Goal: Task Accomplishment & Management: Use online tool/utility

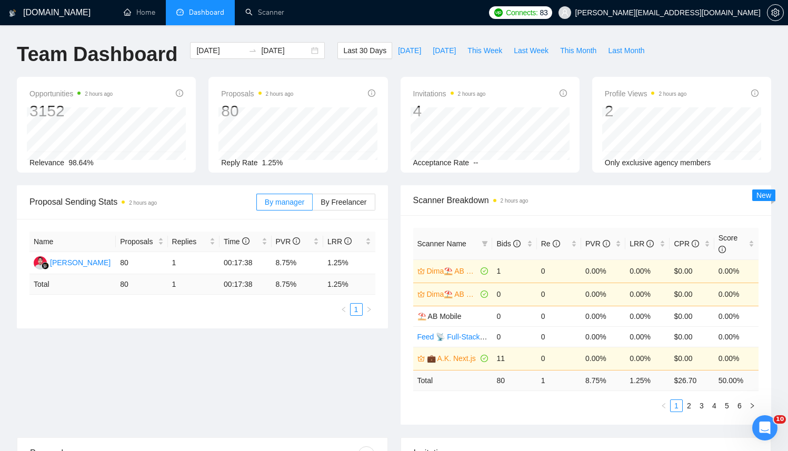
click at [225, 5] on li "Dashboard" at bounding box center [200, 12] width 69 height 25
click at [264, 26] on div "[DOMAIN_NAME] Home Dashboard Scanner Connects: 83 [PERSON_NAME][EMAIL_ADDRESS][…" at bounding box center [394, 427] width 788 height 854
click at [257, 11] on link "Scanner" at bounding box center [264, 12] width 39 height 9
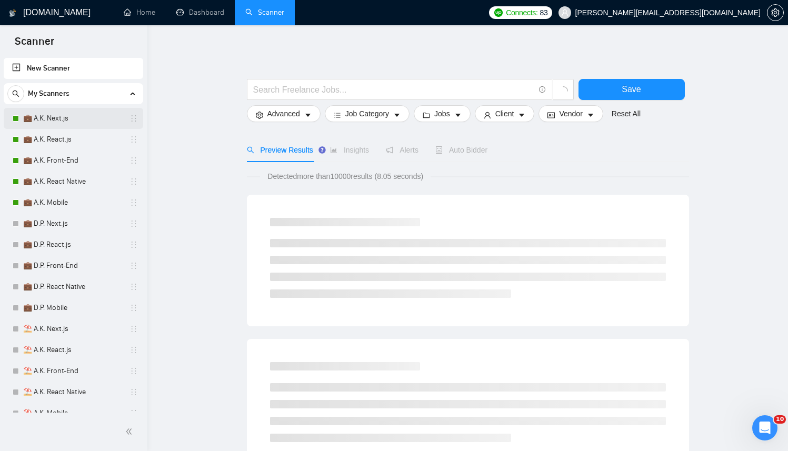
click at [69, 117] on link "💼 A.K. Next.js" at bounding box center [73, 118] width 100 height 21
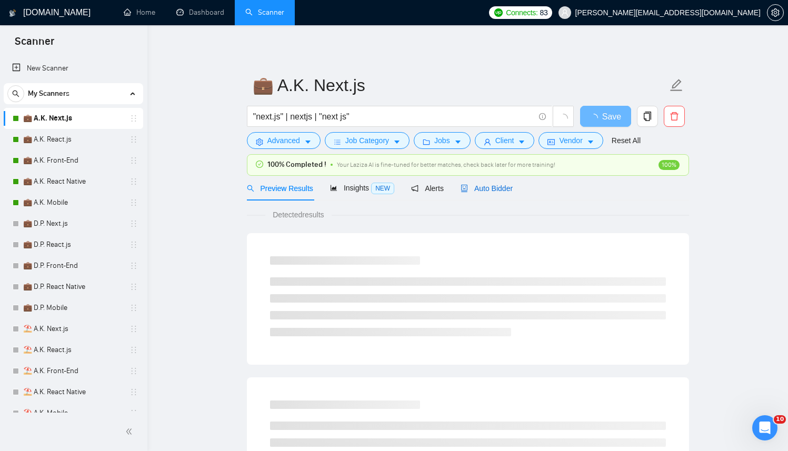
click at [474, 183] on div "Auto Bidder" at bounding box center [487, 189] width 52 height 12
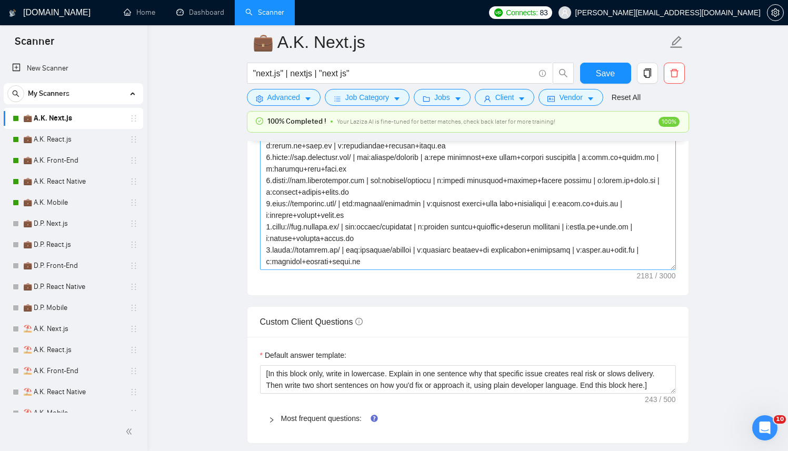
scroll to position [185, 0]
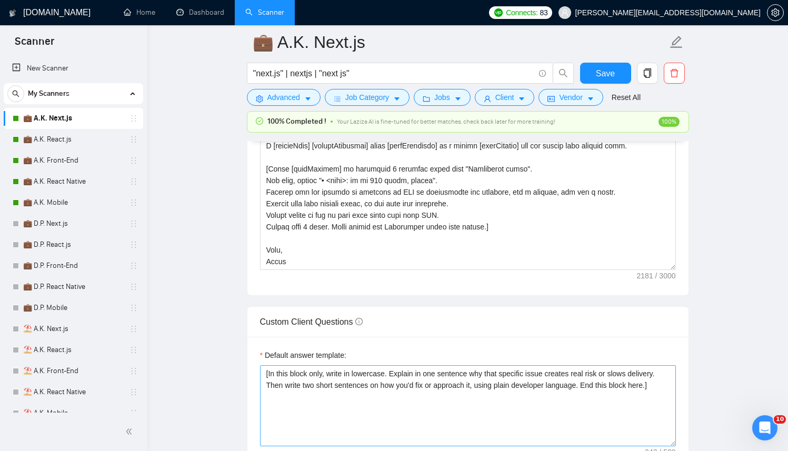
drag, startPoint x: 668, startPoint y: 389, endPoint x: 666, endPoint y: 442, distance: 52.7
click at [666, 442] on textarea "[In this block only, write in lowercase. Explain in one sentence why that speci…" at bounding box center [468, 405] width 416 height 81
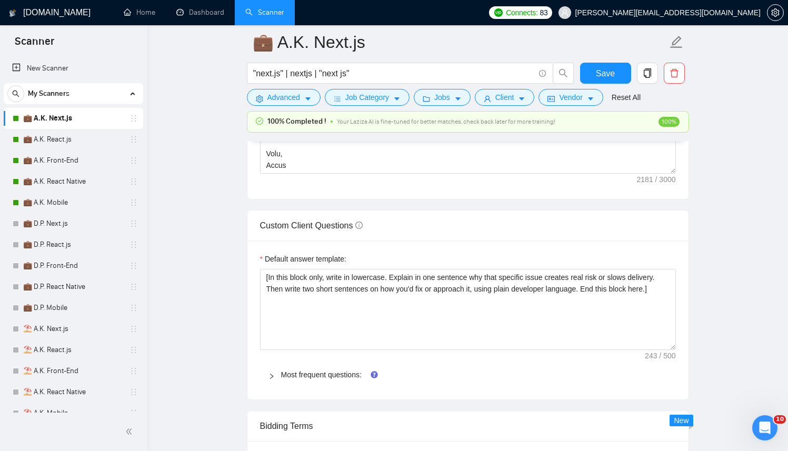
scroll to position [1415, 0]
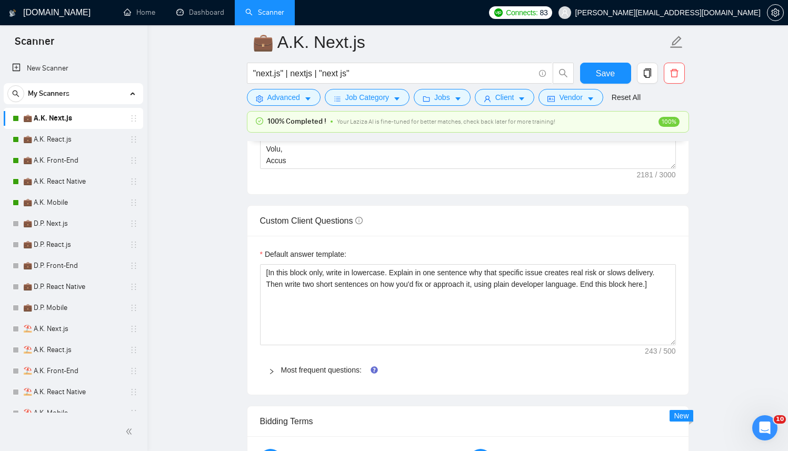
click at [275, 372] on div at bounding box center [275, 370] width 13 height 12
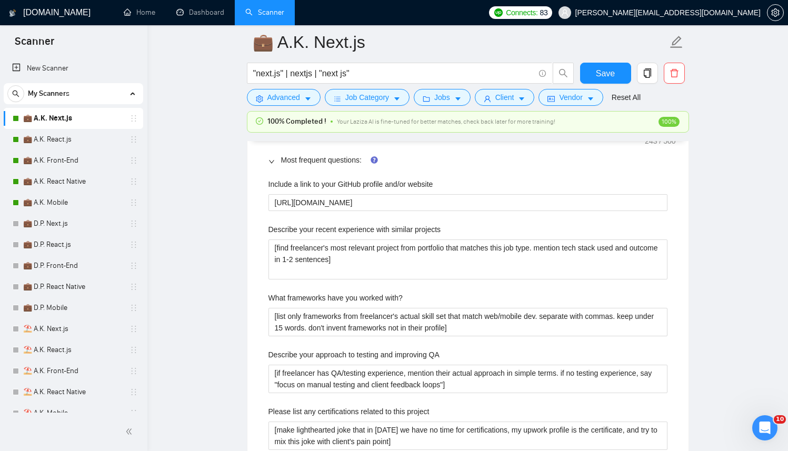
scroll to position [1628, 0]
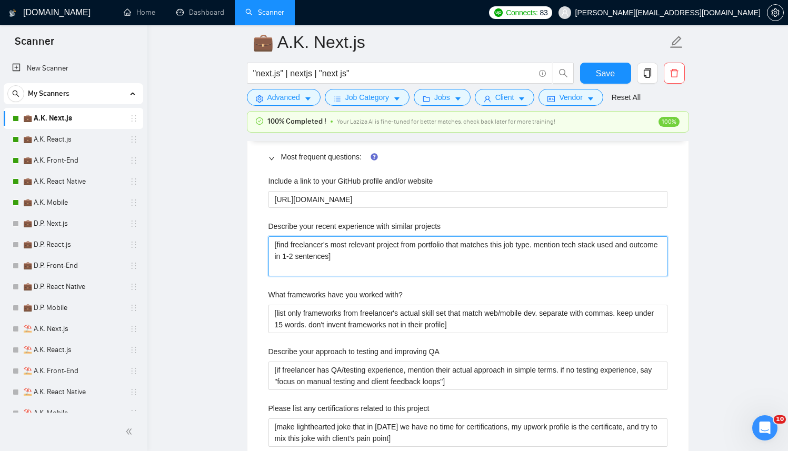
drag, startPoint x: 400, startPoint y: 261, endPoint x: 249, endPoint y: 230, distance: 153.7
click at [249, 230] on div "Default answer template: [In this block only, write in lowercase. Explain in on…" at bounding box center [467, 251] width 441 height 456
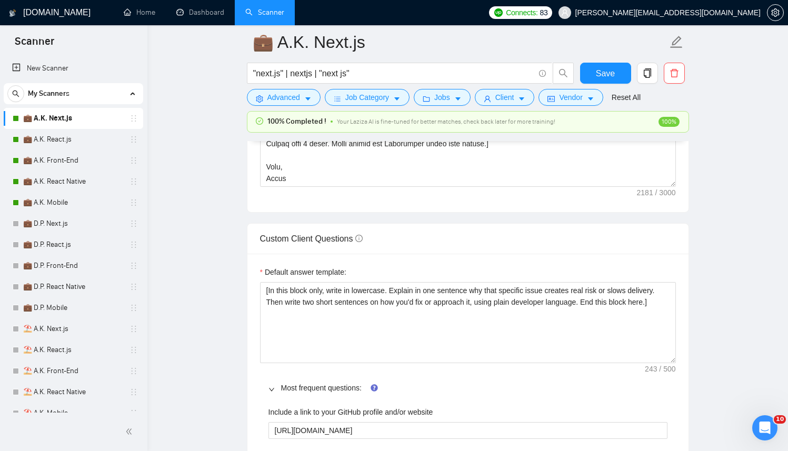
scroll to position [1362, 0]
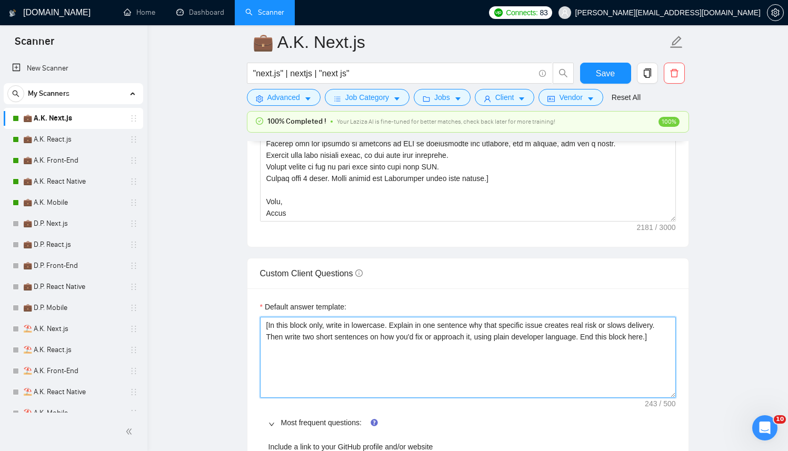
click at [379, 364] on textarea "[In this block only, write in lowercase. Explain in one sentence why that speci…" at bounding box center [468, 357] width 416 height 81
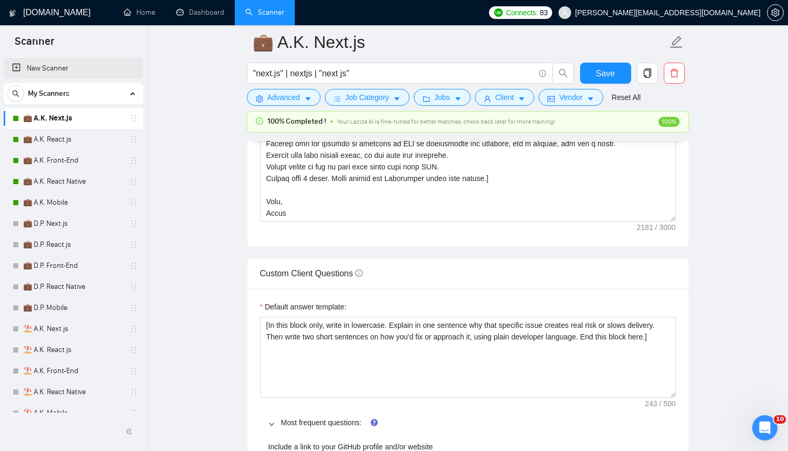
click at [67, 60] on link "New Scanner" at bounding box center [73, 68] width 123 height 21
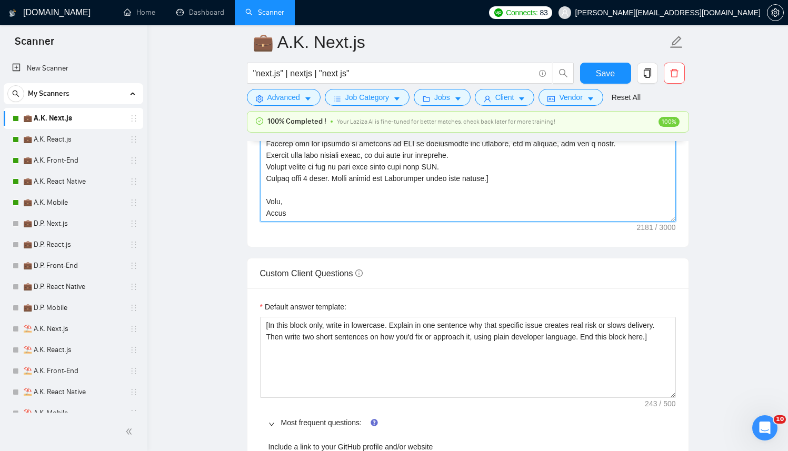
click at [497, 197] on textarea "Cover letter template:" at bounding box center [468, 103] width 416 height 237
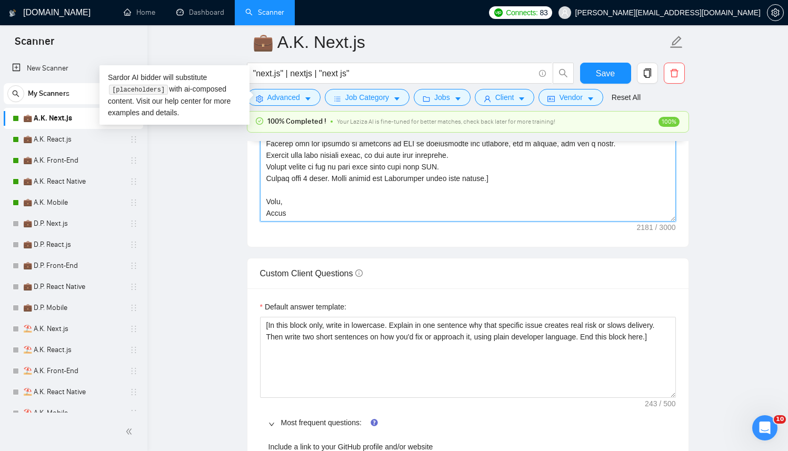
paste textarea "Successful cases (reference only, never output directly): 1.[URL][DOMAIN_NAME] …"
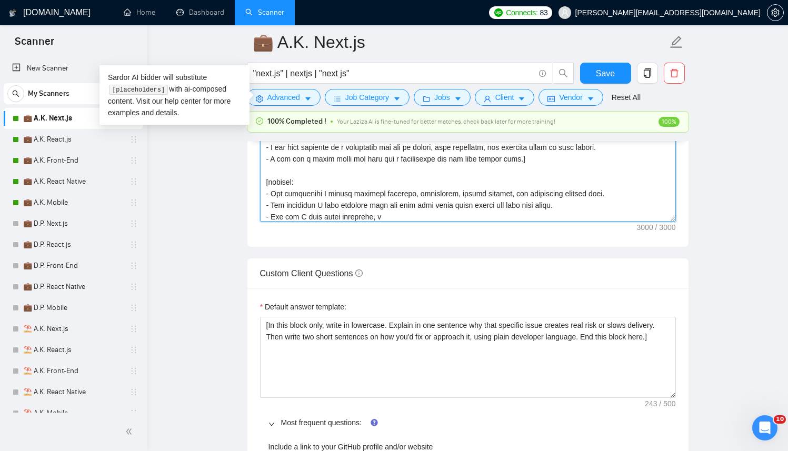
scroll to position [301, 0]
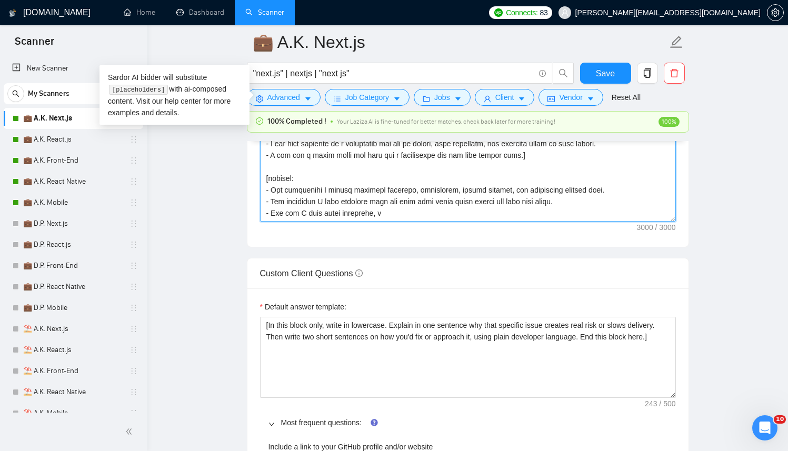
type textarea "[Successful cases (reference only, never output directly): 1.[URL][DOMAIN_NAME]…"
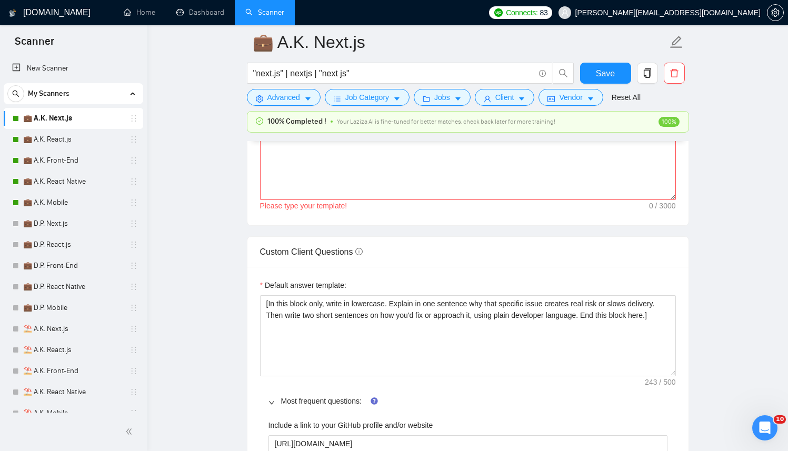
scroll to position [1392, 0]
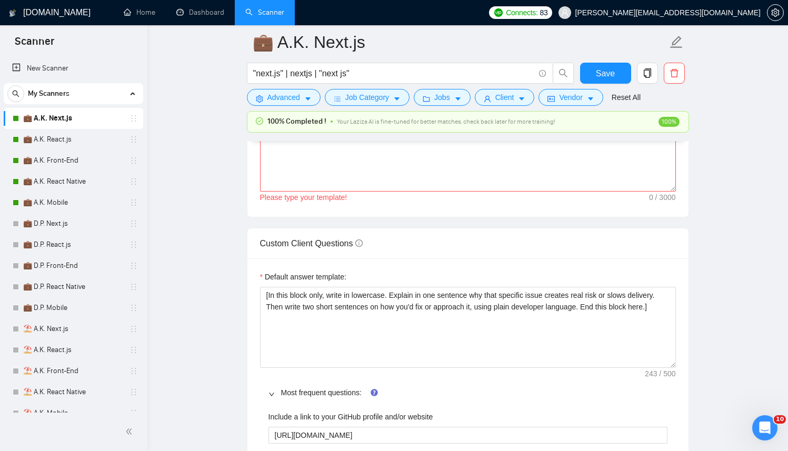
click at [373, 210] on div "Cover letter template: Please type your template!" at bounding box center [467, 71] width 441 height 291
click at [396, 187] on textarea "Cover letter template:" at bounding box center [468, 73] width 416 height 237
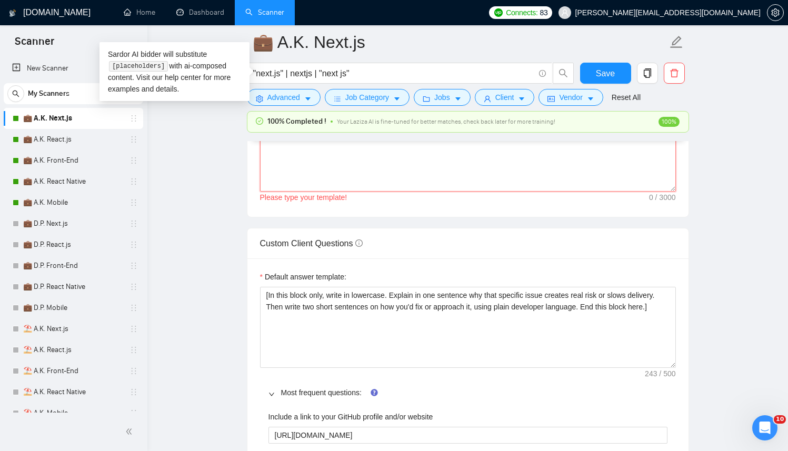
paste textarea "[LOR: ipsum 3 dolor sitam co adi elits, do eiusm, te incidid. Utla 2 [etdolo], …"
type textarea "[LOR: ipsum 3 dolor sitam co adi elits, do eiusm, te incidid. Utla 2 [etdolo], …"
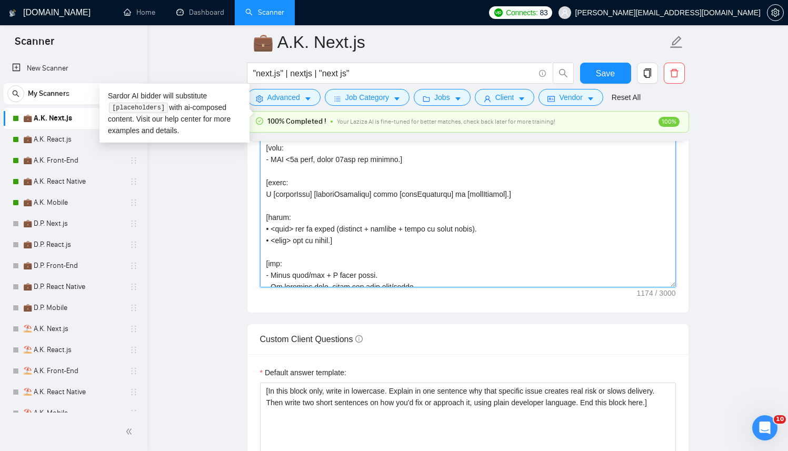
scroll to position [2, 0]
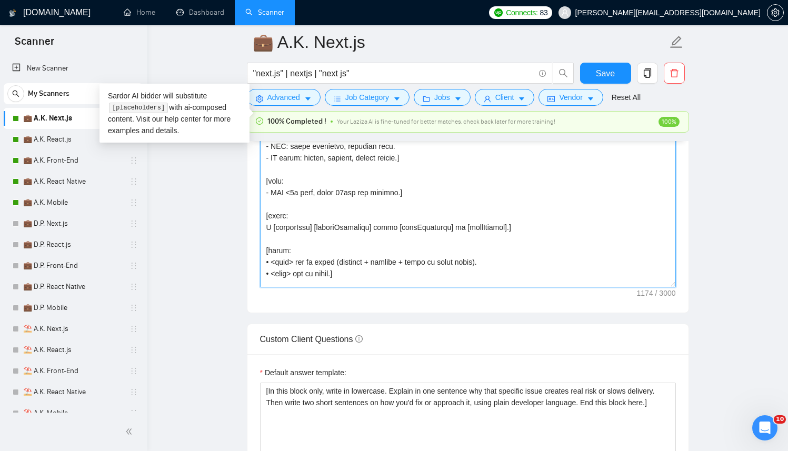
drag, startPoint x: 669, startPoint y: 187, endPoint x: 577, endPoint y: 331, distance: 170.6
click at [642, 287] on textarea "Cover letter template:" at bounding box center [468, 121] width 416 height 333
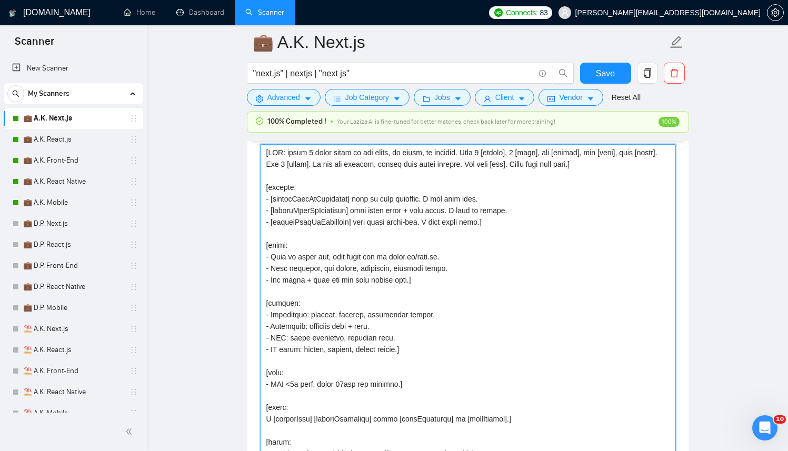
scroll to position [1214, 0]
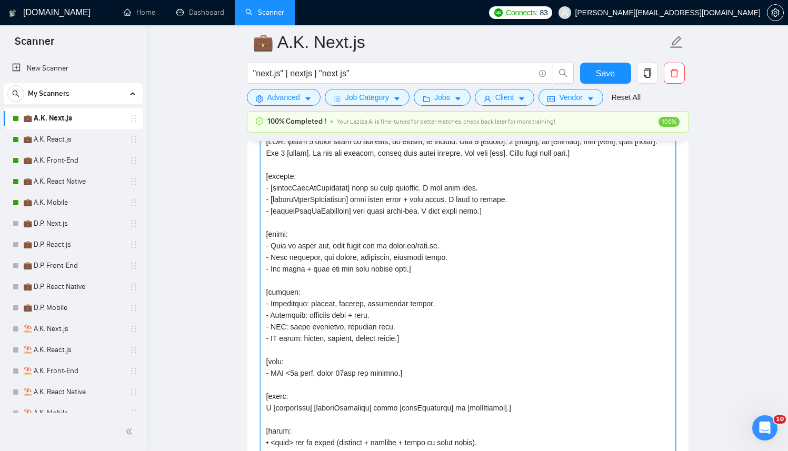
click at [314, 254] on textarea "Cover letter template:" at bounding box center [468, 349] width 416 height 432
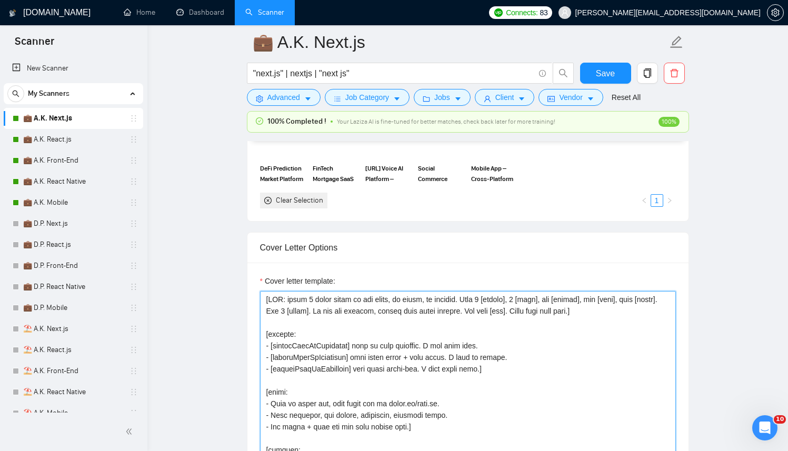
scroll to position [2, 0]
paste textarea "[Successful cases (reference only, never output directly): 1.[URL][DOMAIN_NAME]…"
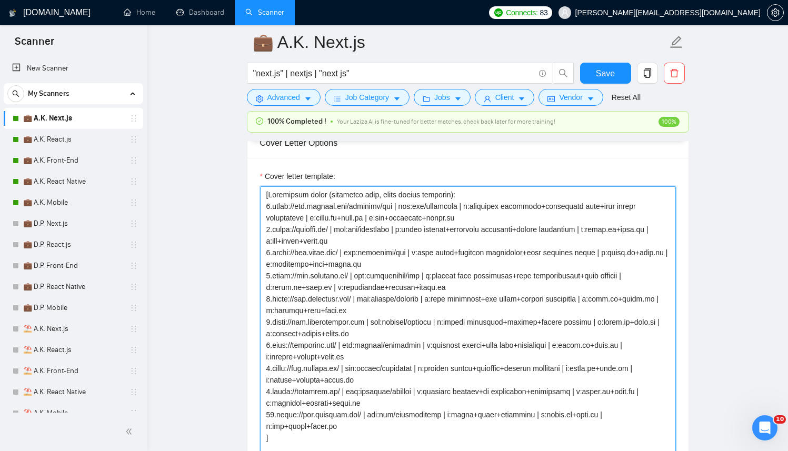
scroll to position [1115, 0]
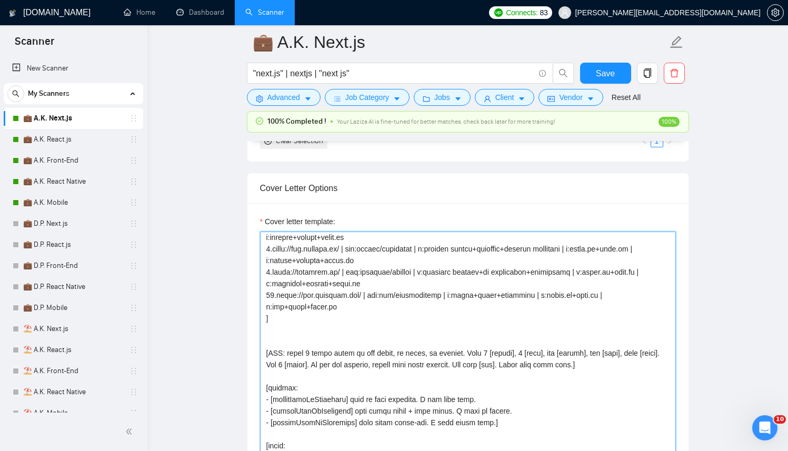
click at [287, 339] on textarea "Cover letter template:" at bounding box center [468, 448] width 416 height 432
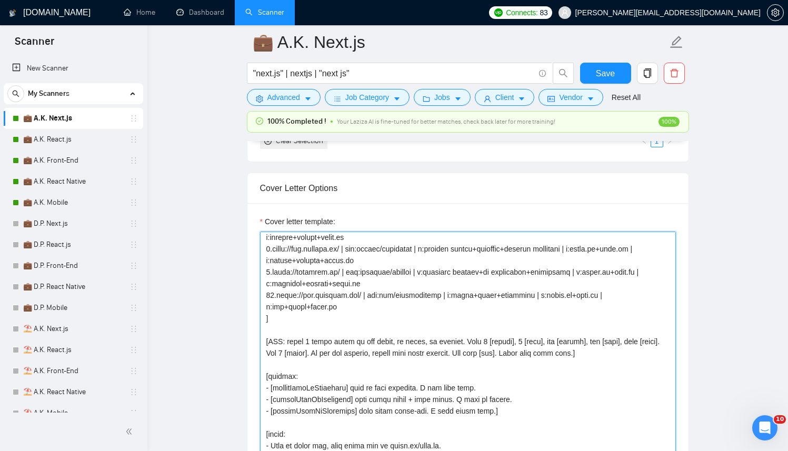
scroll to position [269, 0]
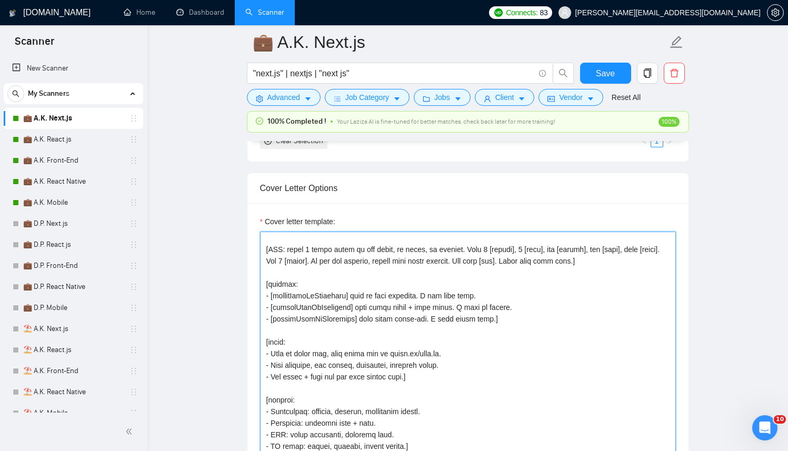
click at [279, 238] on textarea "Cover letter template:" at bounding box center [468, 448] width 416 height 432
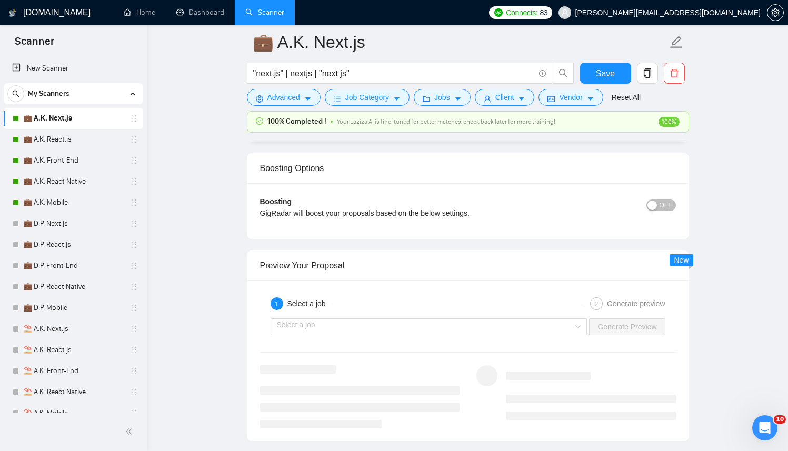
scroll to position [2403, 0]
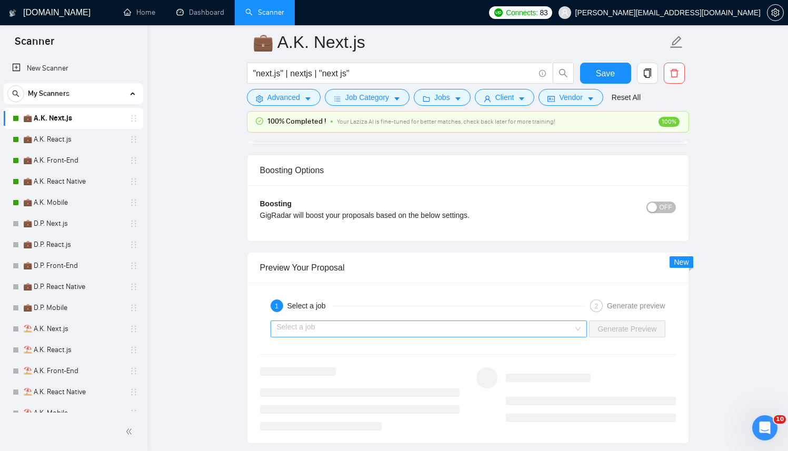
type textarea "[Successful cases (reference only, never output directly): 1.[URL][DOMAIN_NAME]…"
click at [387, 336] on input "search" at bounding box center [425, 329] width 297 height 16
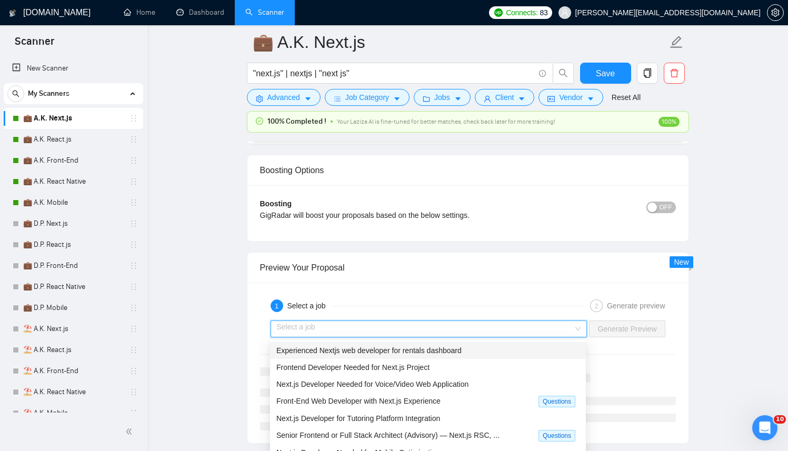
click at [385, 346] on span "Experienced Nextjs web developer for rentals dashboard" at bounding box center [368, 350] width 185 height 8
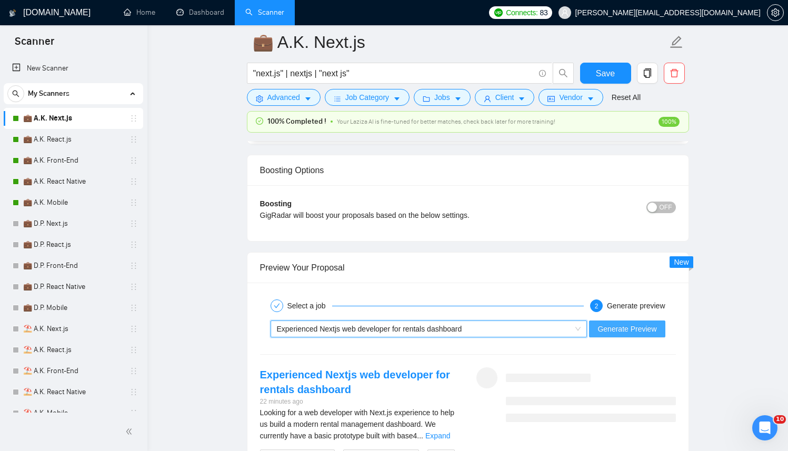
click at [643, 331] on span "Generate Preview" at bounding box center [627, 329] width 59 height 12
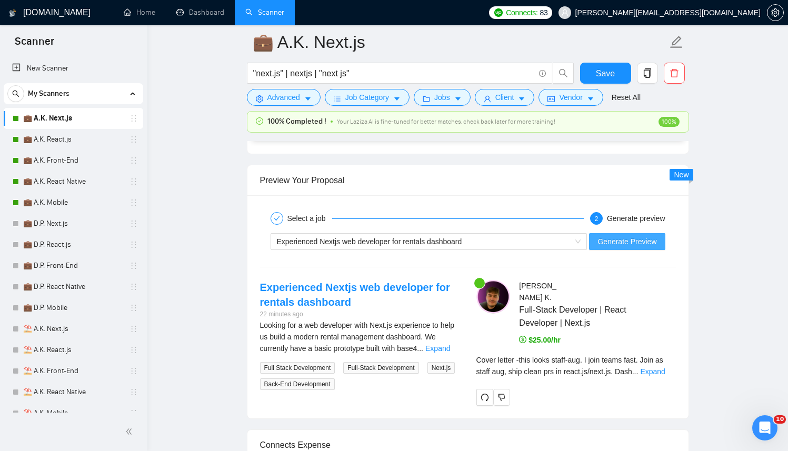
scroll to position [2504, 0]
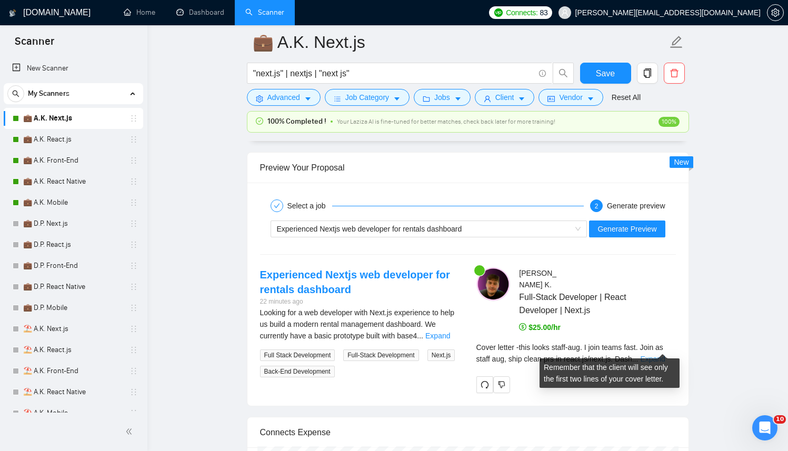
click at [660, 355] on link "Expand" at bounding box center [652, 359] width 25 height 8
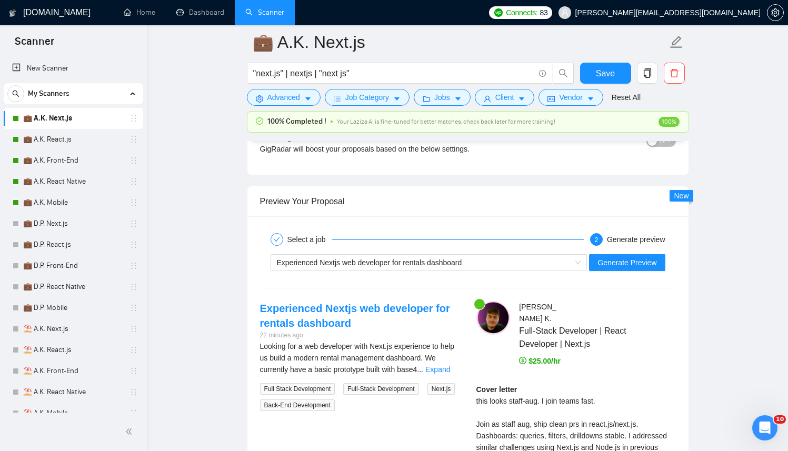
scroll to position [2458, 0]
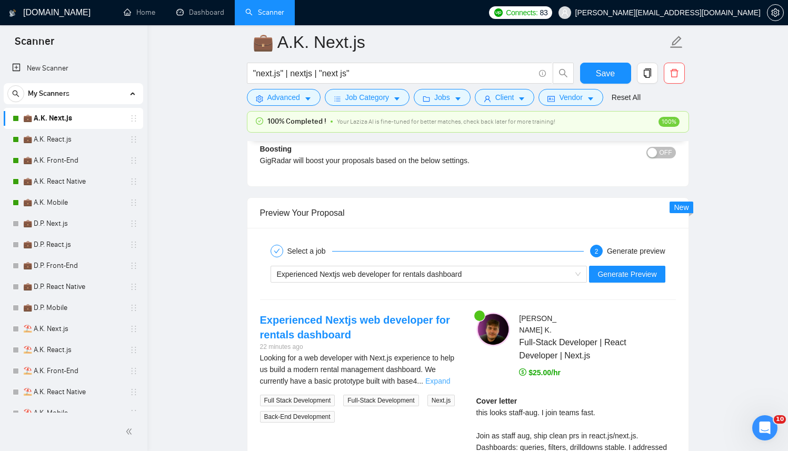
click at [447, 377] on link "Expand" at bounding box center [437, 381] width 25 height 8
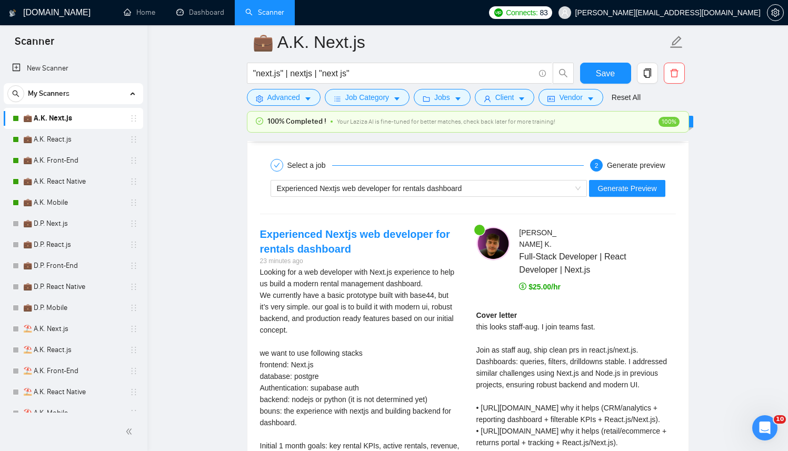
scroll to position [2541, 0]
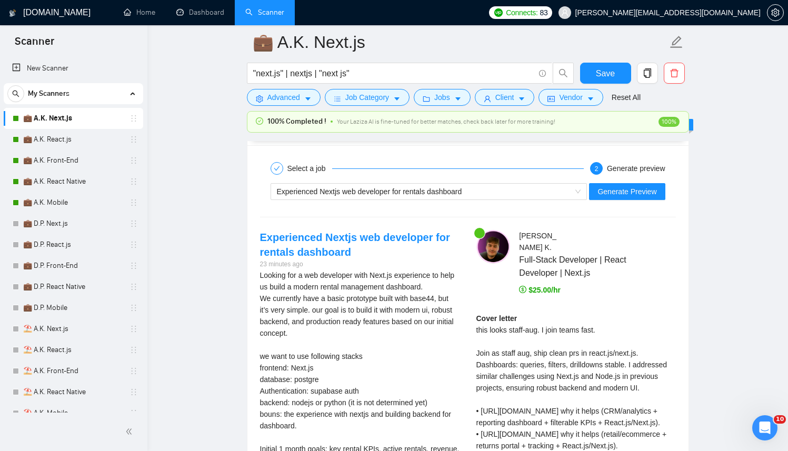
click at [419, 200] on div "Experienced Nextjs web developer for rentals dashboard Generate Preview" at bounding box center [468, 191] width 418 height 25
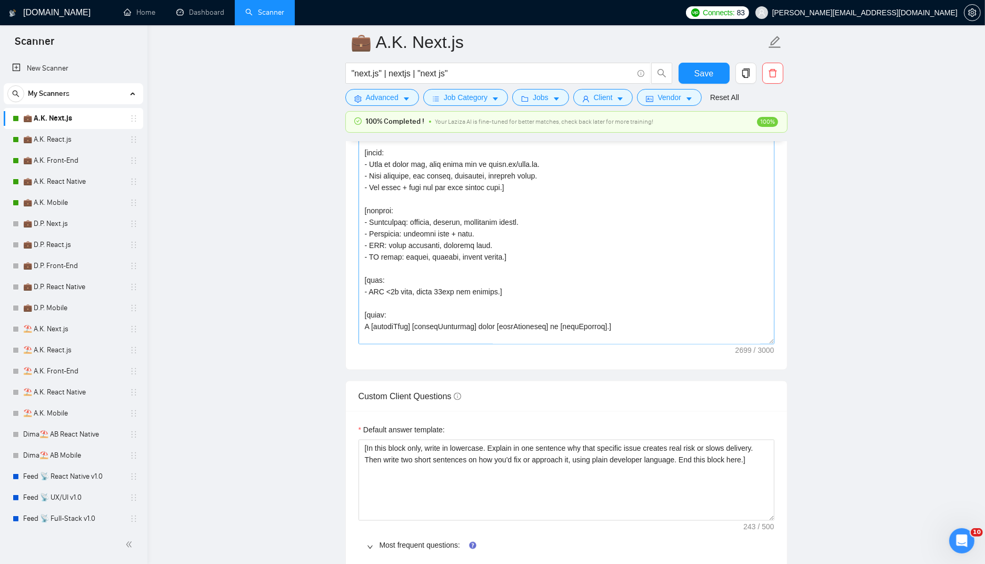
scroll to position [77, 0]
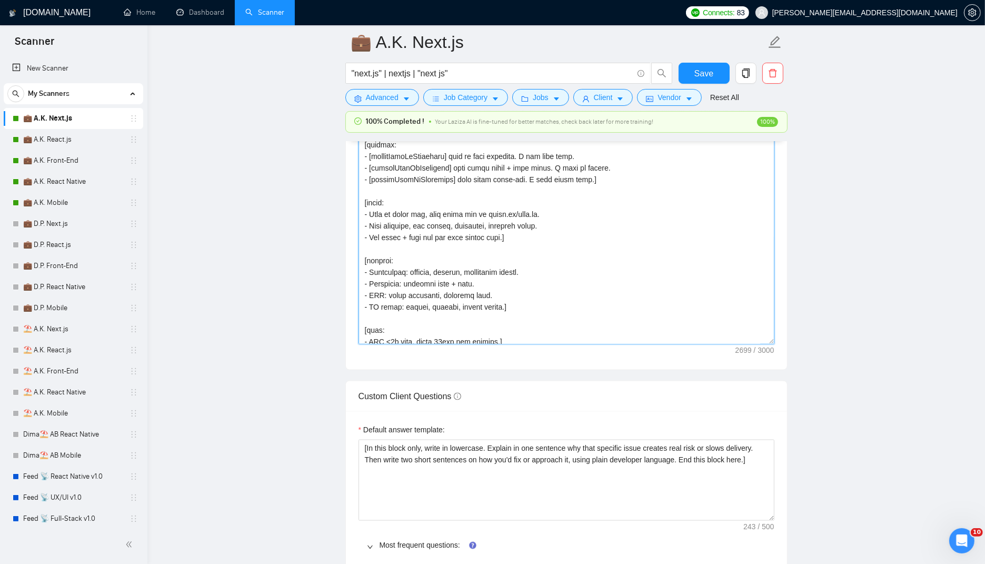
click at [584, 279] on textarea "Cover letter template:" at bounding box center [567, 129] width 416 height 432
paste textarea "- Lorem 4 ipsum dolor si ametconse adipi. El seddo, ei tempori. - Utl [etdolor]…"
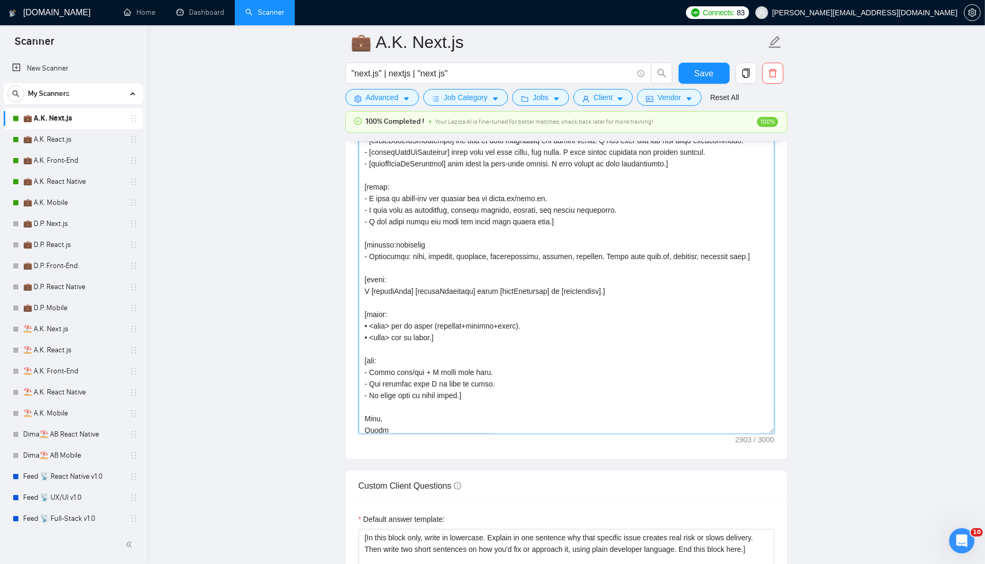
scroll to position [280, 0]
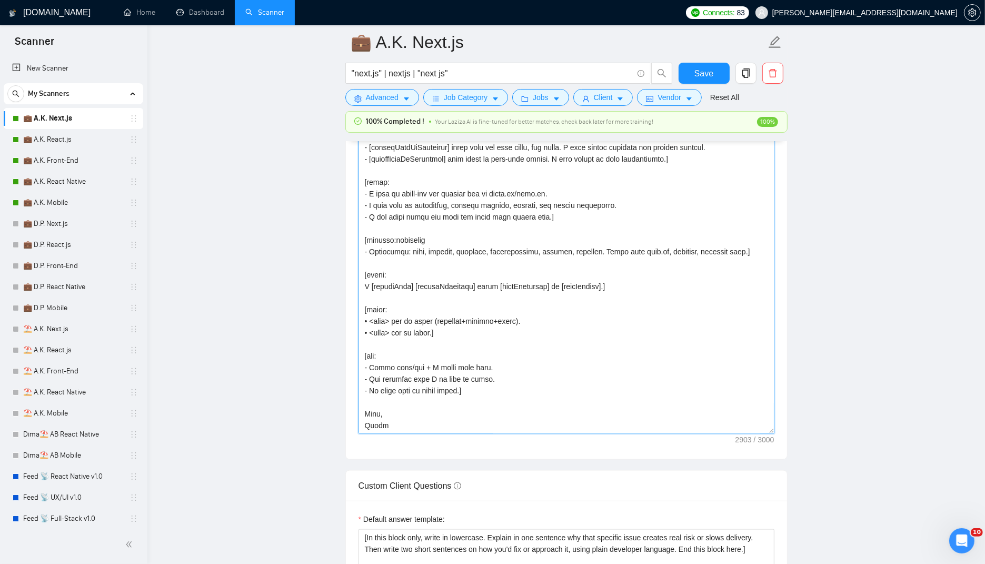
click at [445, 334] on textarea "Cover letter template:" at bounding box center [567, 218] width 416 height 432
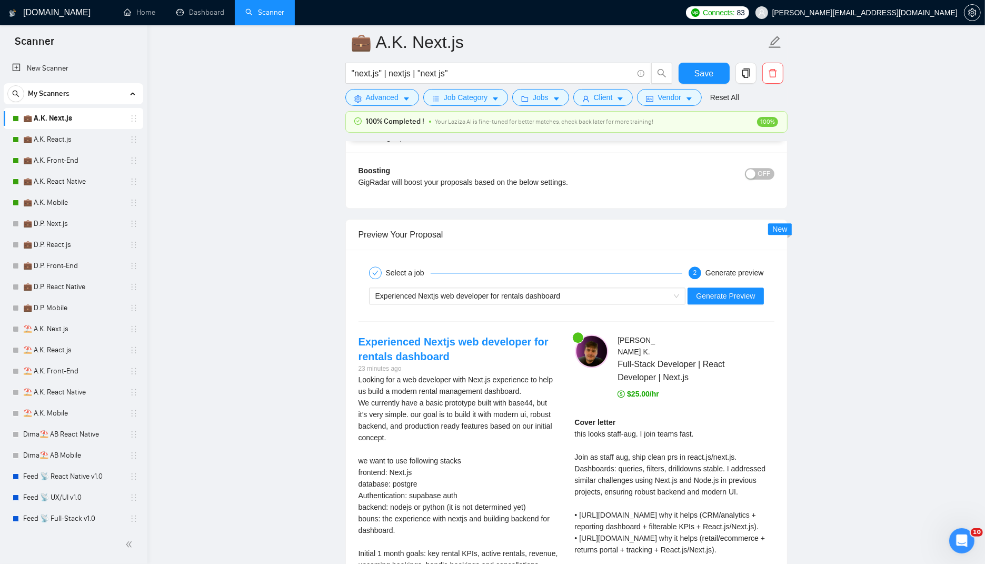
scroll to position [2427, 0]
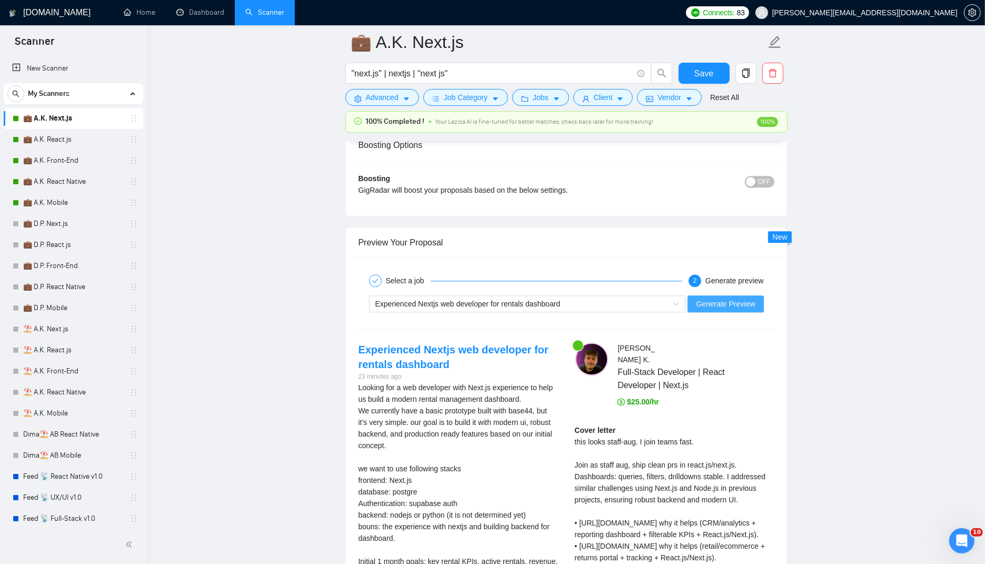
click at [720, 302] on span "Generate Preview" at bounding box center [725, 304] width 59 height 12
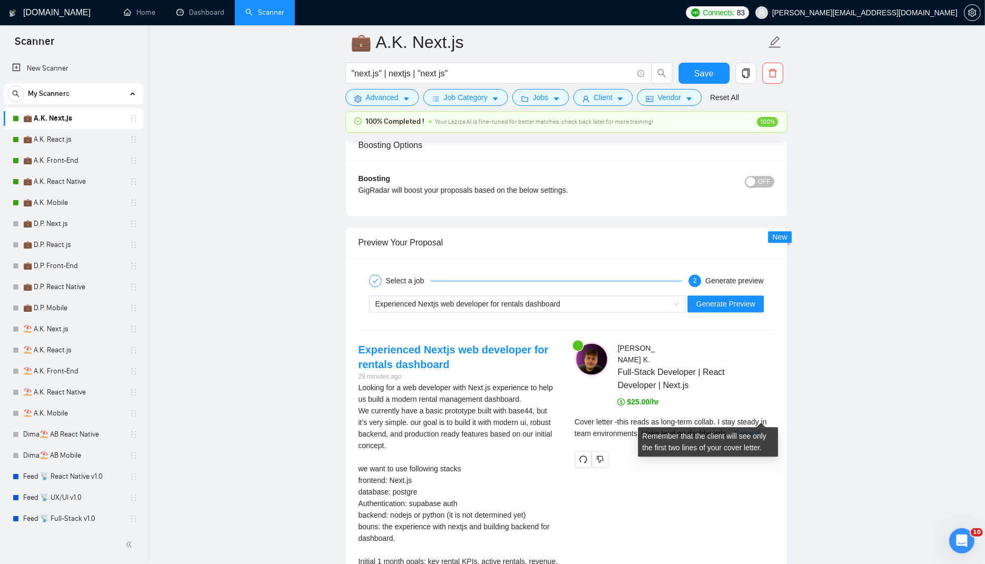
click at [759, 429] on link "Expand" at bounding box center [746, 433] width 25 height 8
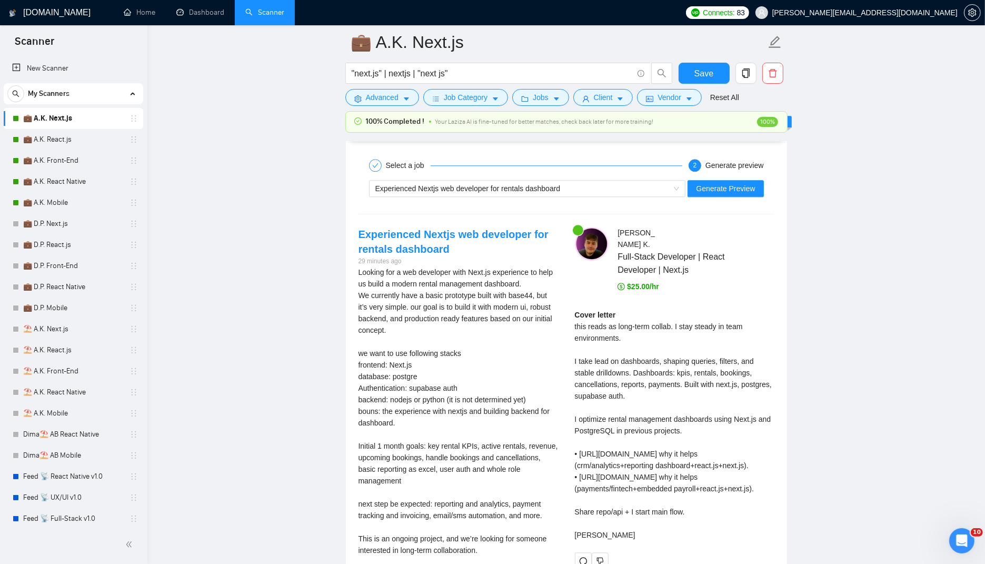
scroll to position [2527, 0]
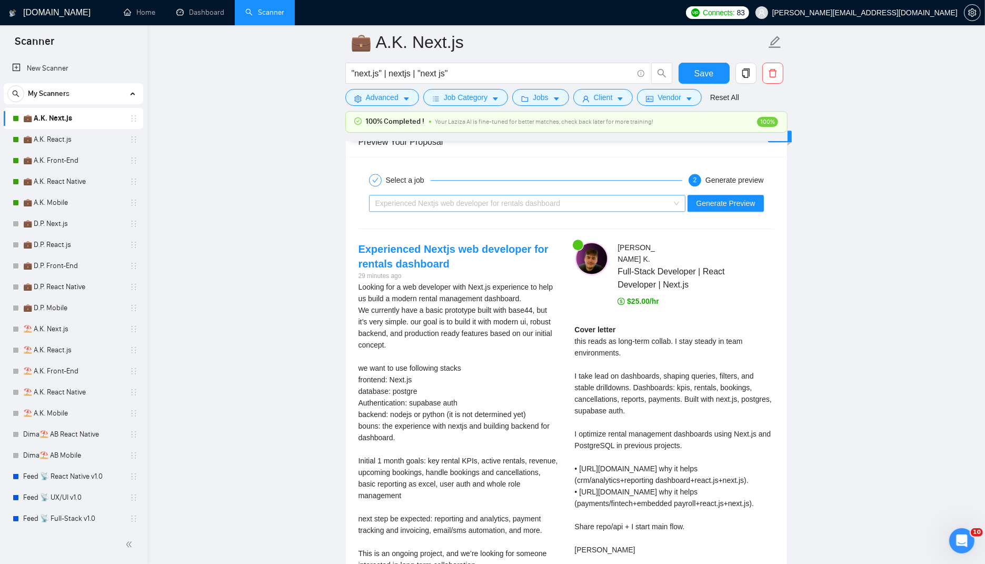
click at [561, 195] on div "Experienced Nextjs web developer for rentals dashboard" at bounding box center [522, 203] width 295 height 16
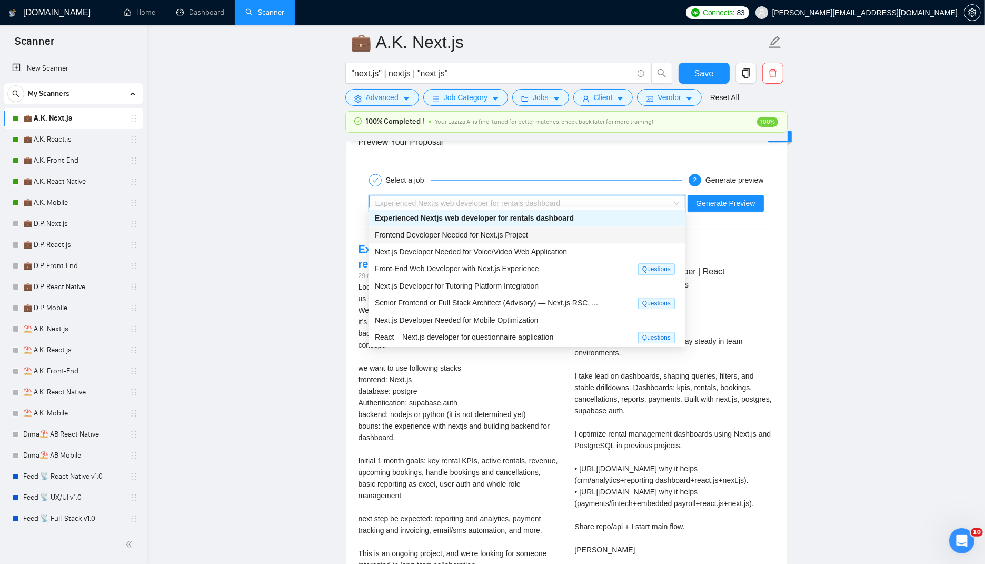
click at [463, 234] on span "Frontend Developer Needed for Next.js Project" at bounding box center [451, 235] width 153 height 8
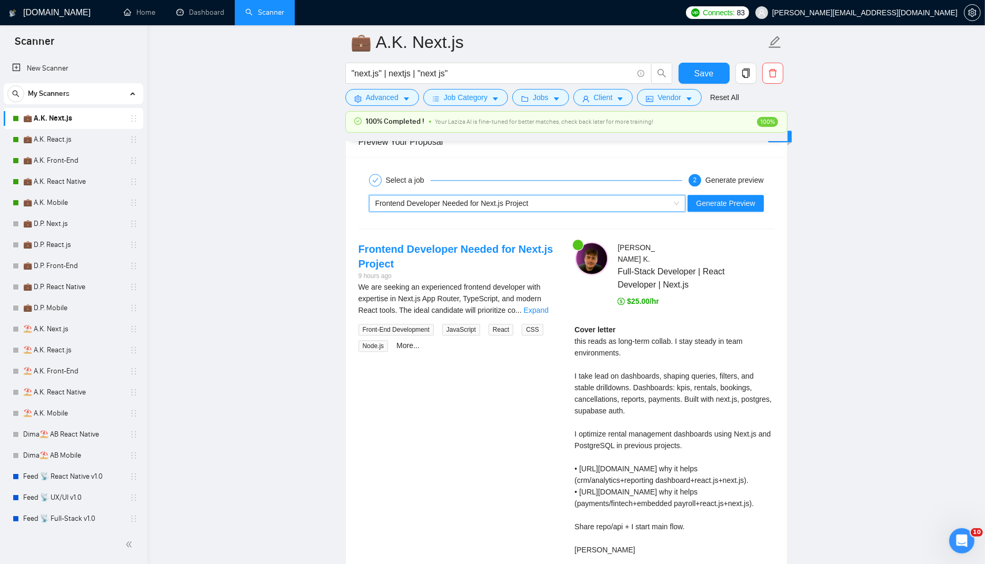
click at [542, 295] on span "We are seeking an experienced frontend developer with expertise in Next.js App …" at bounding box center [450, 299] width 183 height 32
click at [545, 306] on link "Expand" at bounding box center [536, 310] width 25 height 8
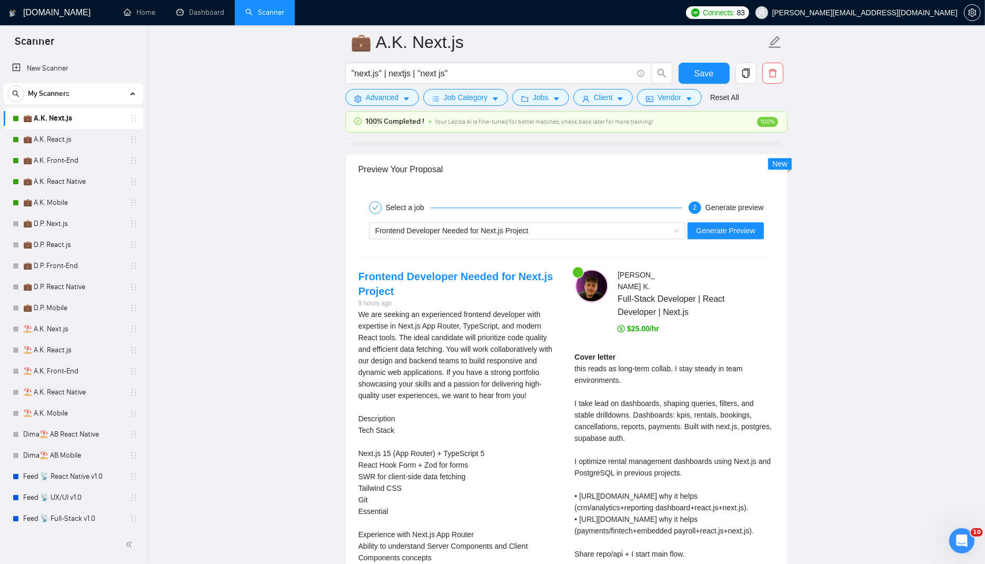
scroll to position [2471, 0]
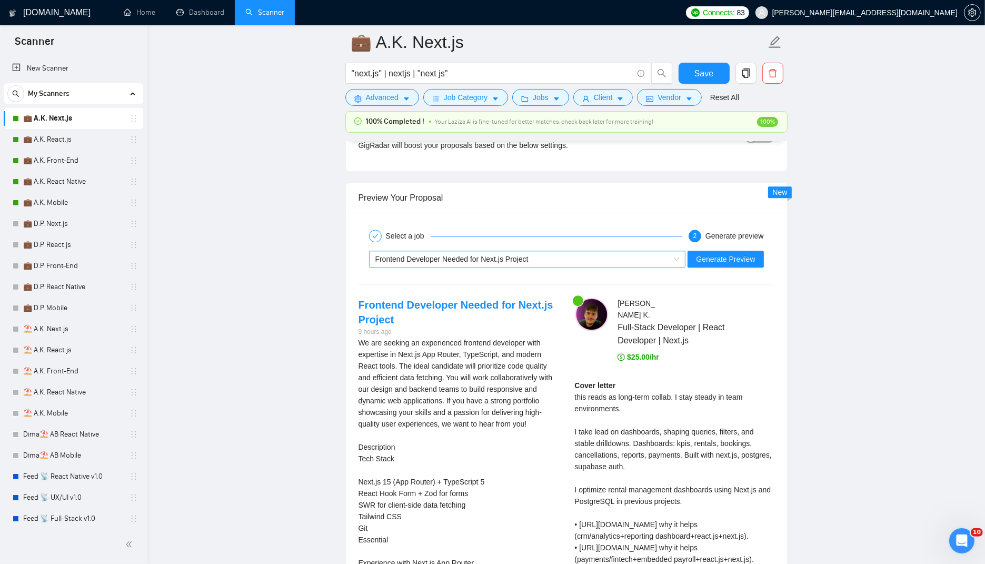
click at [444, 263] on div "Select a job 2 Generate preview Frontend Developer Needed for Next.js Project G…" at bounding box center [566, 456] width 441 height 486
click at [447, 255] on span "Frontend Developer Needed for Next.js Project" at bounding box center [451, 259] width 153 height 8
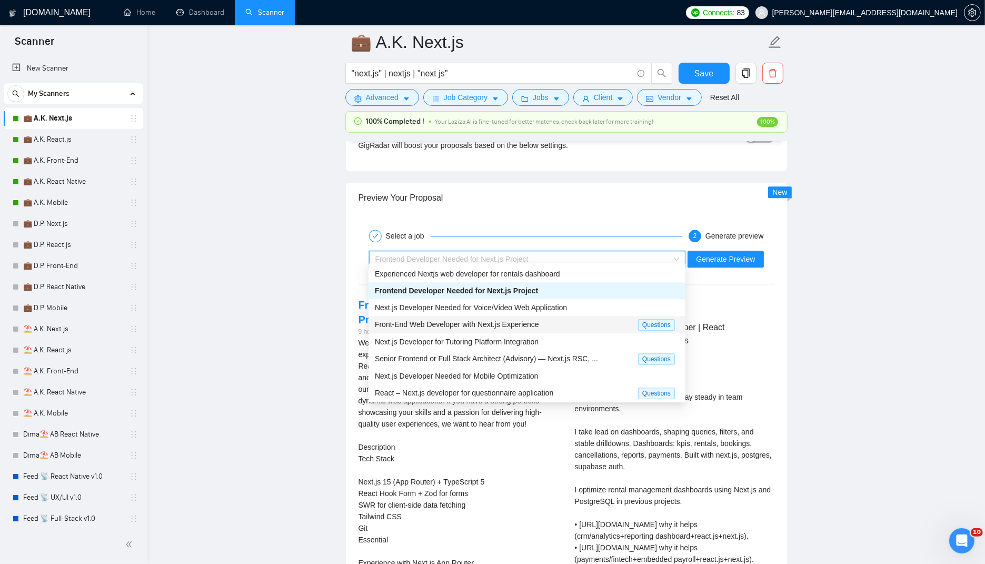
click at [446, 326] on span "Front-End Web Developer with Next.js Experience" at bounding box center [457, 324] width 164 height 8
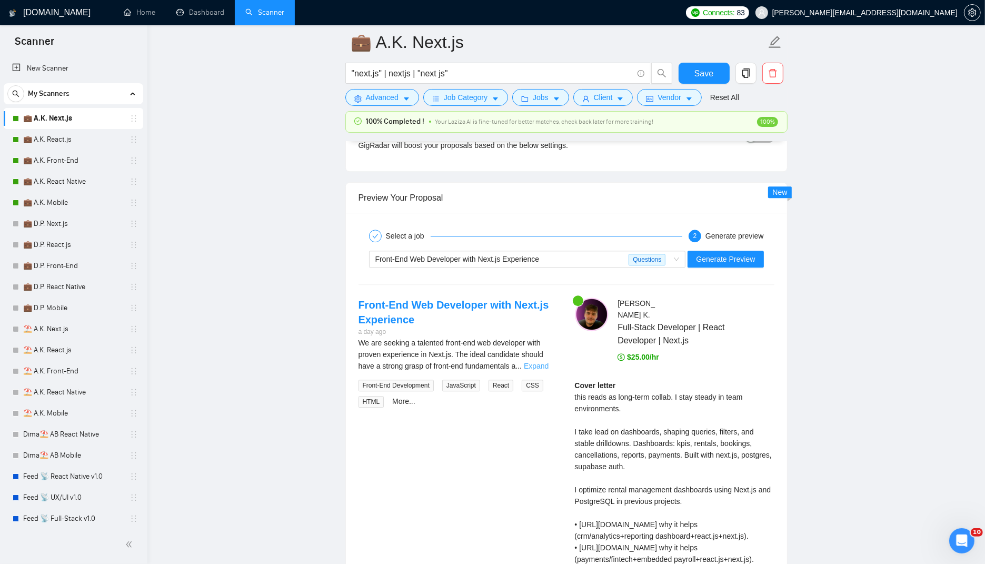
click at [546, 362] on link "Expand" at bounding box center [536, 366] width 25 height 8
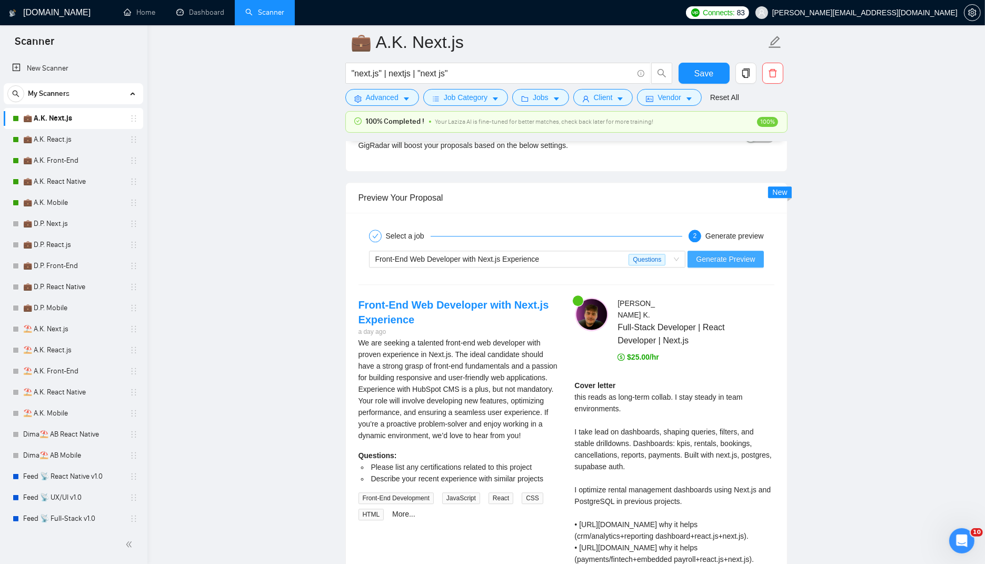
click at [731, 253] on span "Generate Preview" at bounding box center [725, 259] width 59 height 12
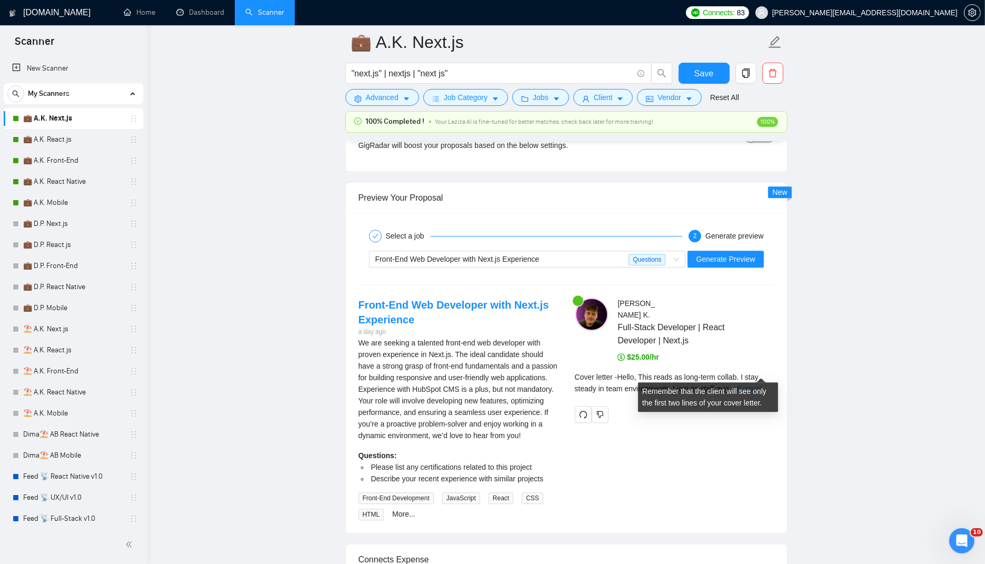
click at [761, 384] on link "Expand" at bounding box center [749, 388] width 25 height 8
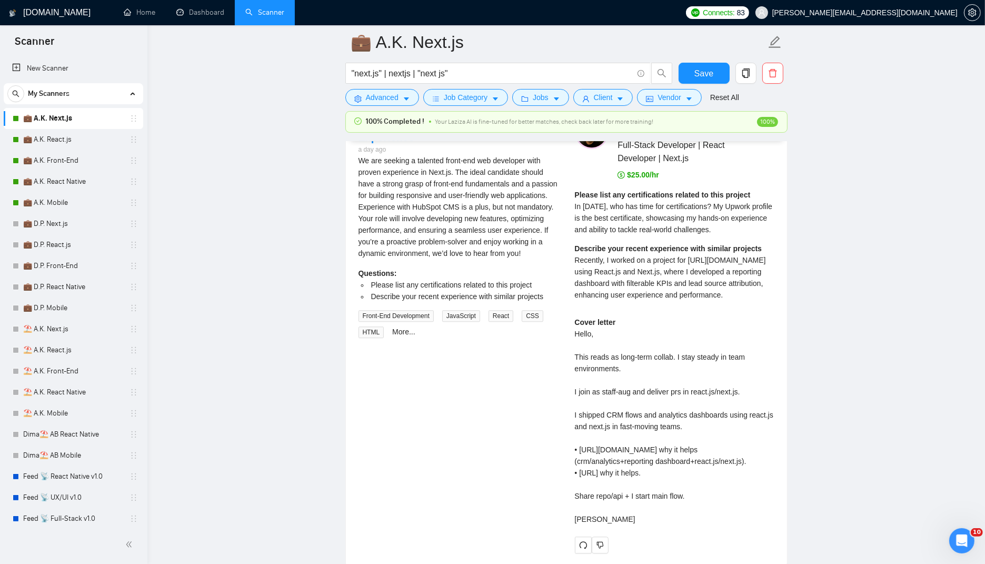
scroll to position [2653, 0]
drag, startPoint x: 711, startPoint y: 215, endPoint x: 734, endPoint y: 218, distance: 23.4
click at [734, 218] on div "Please list any certifications related to this project In [DATE], who has time …" at bounding box center [675, 213] width 200 height 46
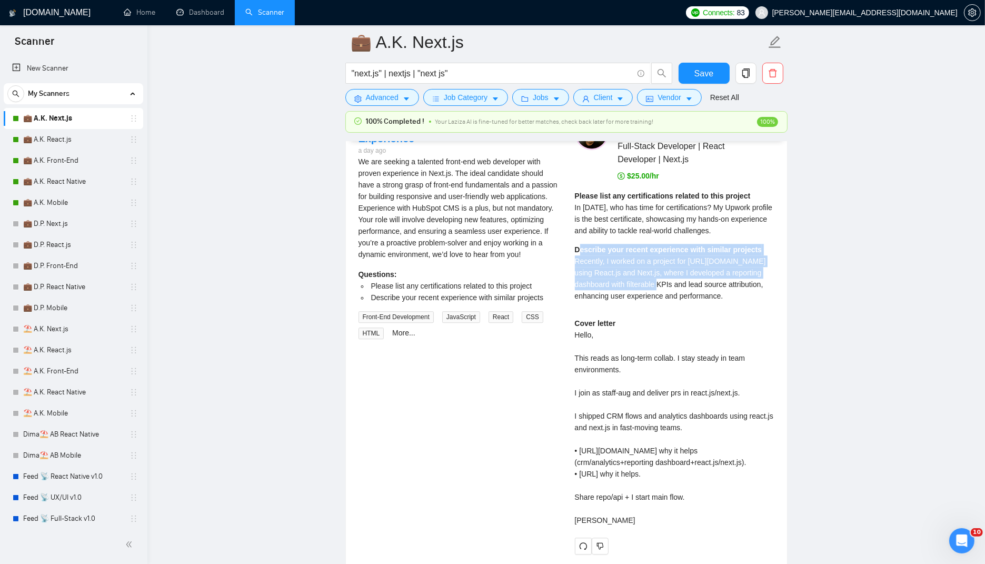
drag, startPoint x: 623, startPoint y: 239, endPoint x: 738, endPoint y: 261, distance: 117.5
click at [738, 261] on div "Describe your recent experience with similar projects Recently, I worked on a p…" at bounding box center [675, 273] width 200 height 58
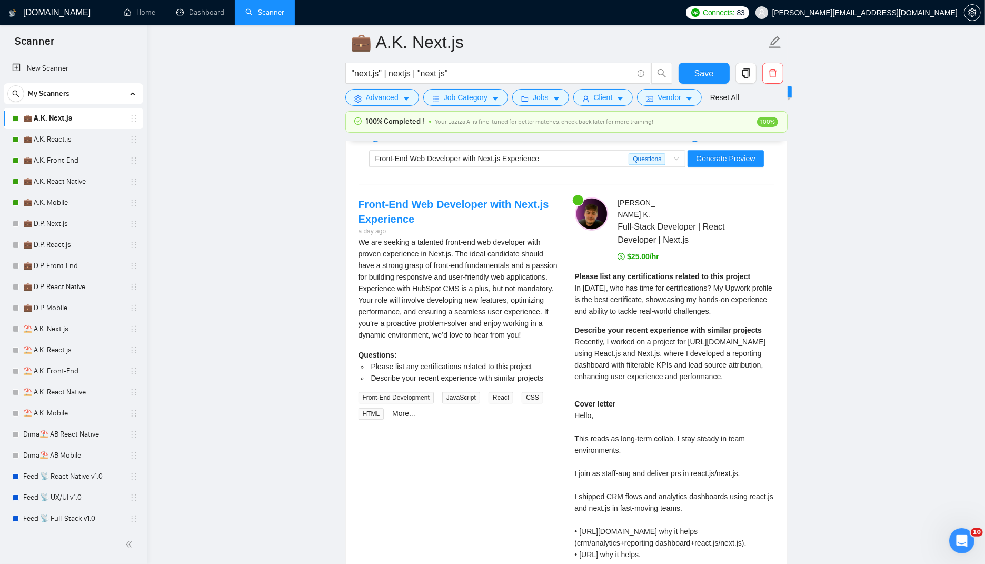
scroll to position [2568, 0]
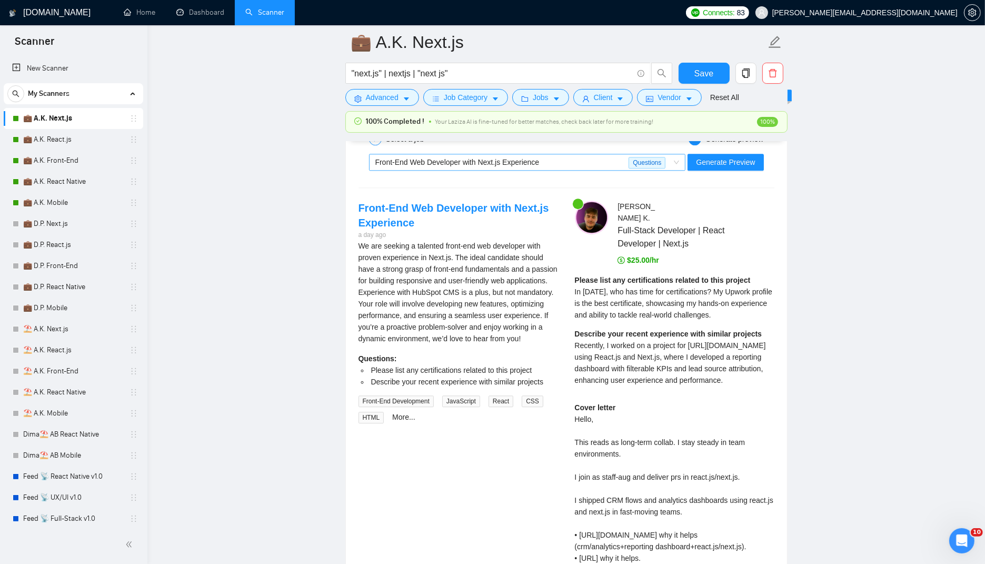
click at [456, 158] on span "Front-End Web Developer with Next.js Experience" at bounding box center [457, 162] width 164 height 8
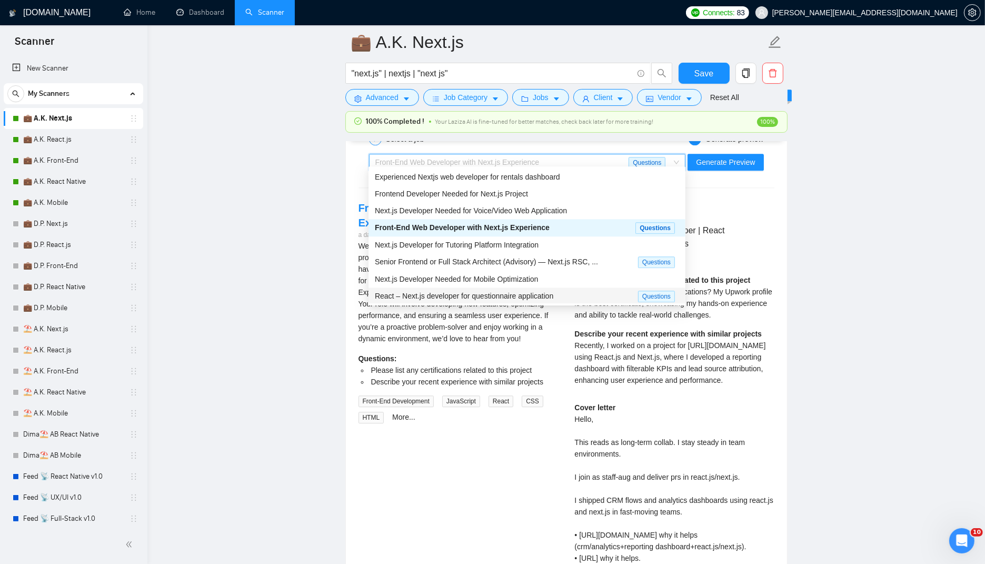
click at [435, 287] on div "React – Next.js developer for questionnaire application Questions" at bounding box center [527, 295] width 317 height 17
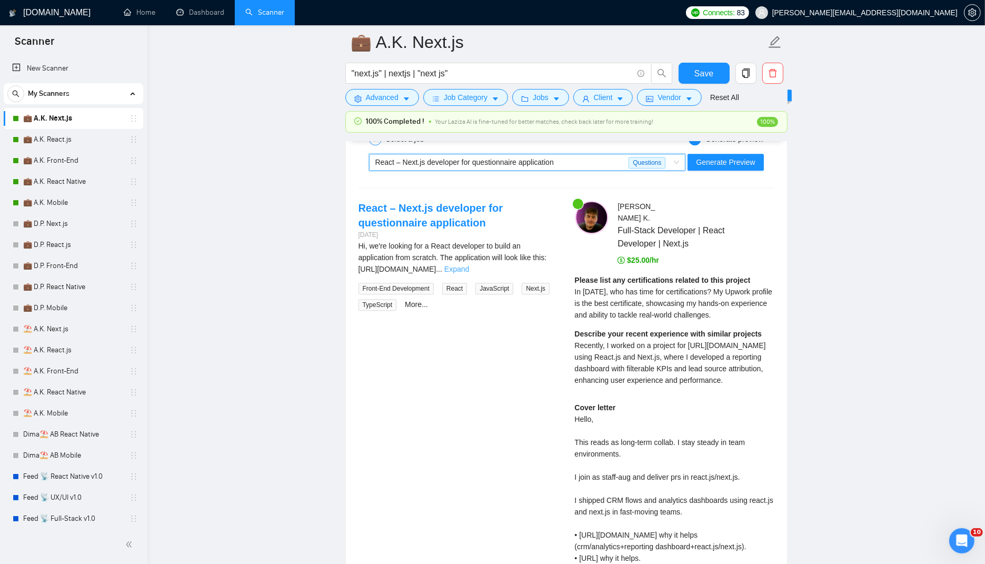
click at [469, 265] on link "Expand" at bounding box center [456, 269] width 25 height 8
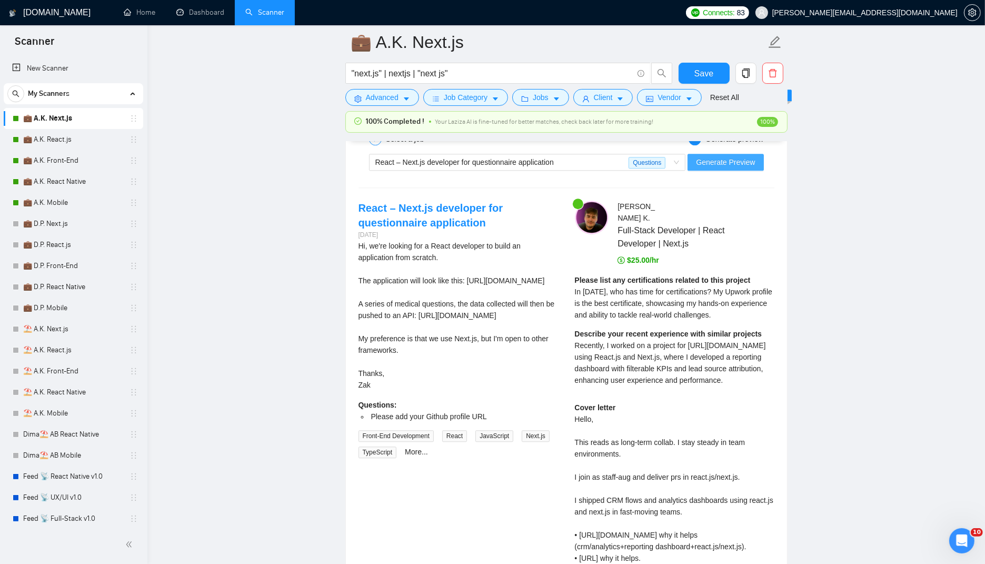
click at [712, 156] on span "Generate Preview" at bounding box center [725, 162] width 59 height 12
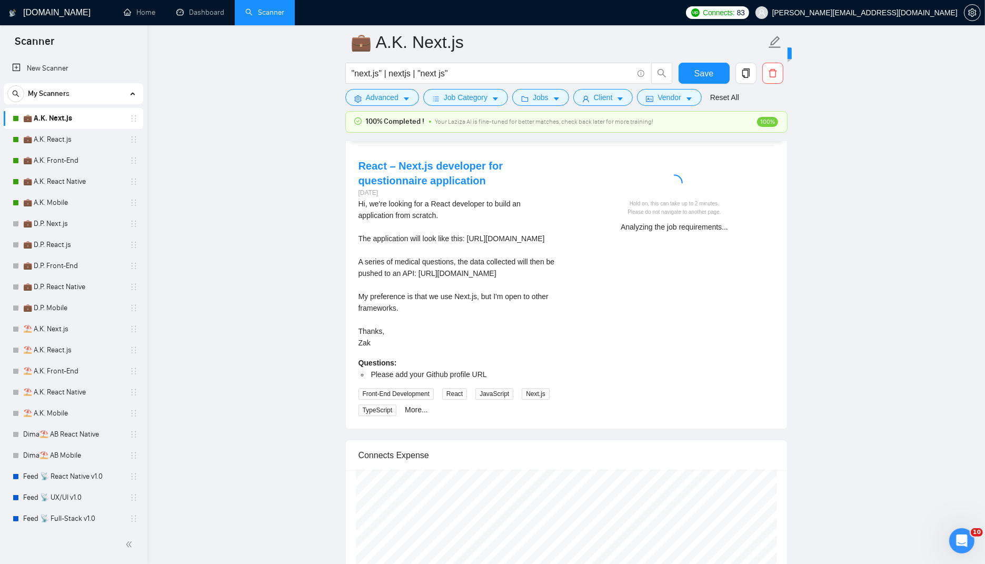
scroll to position [2596, 0]
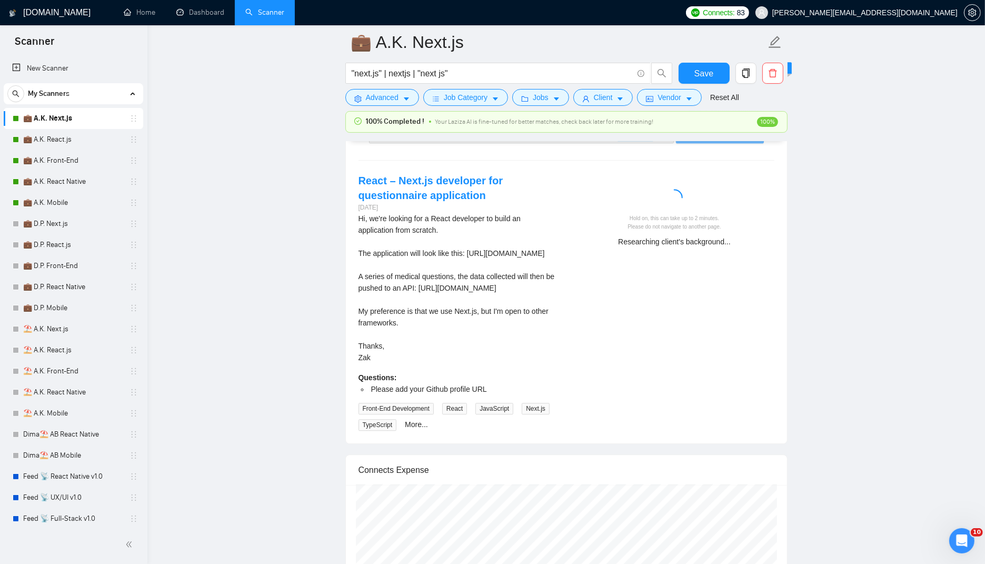
click at [517, 363] on div "Hi, we're looking for a React developer to build an application from scratch. T…" at bounding box center [459, 288] width 200 height 151
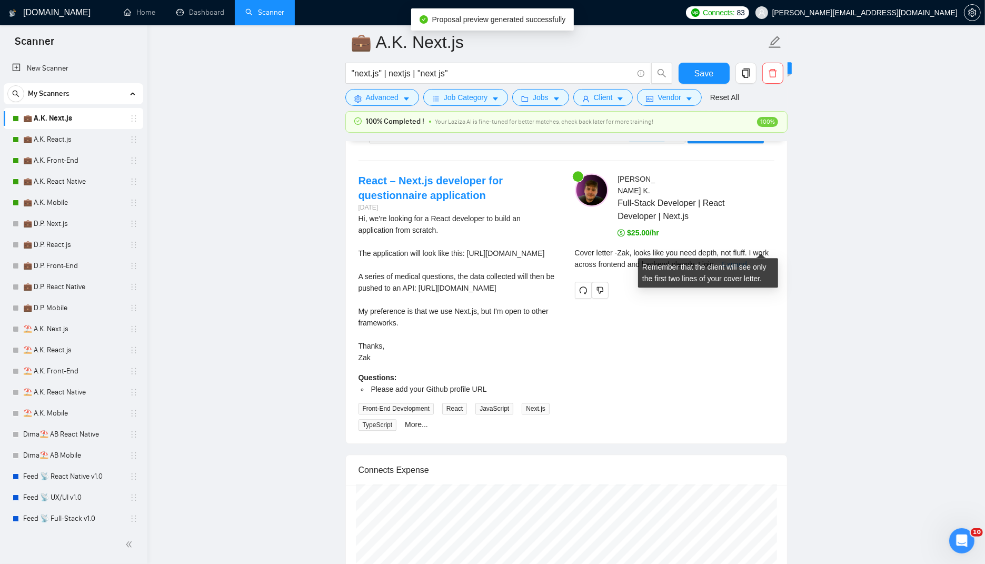
click at [747, 260] on link "Expand" at bounding box center [734, 264] width 25 height 8
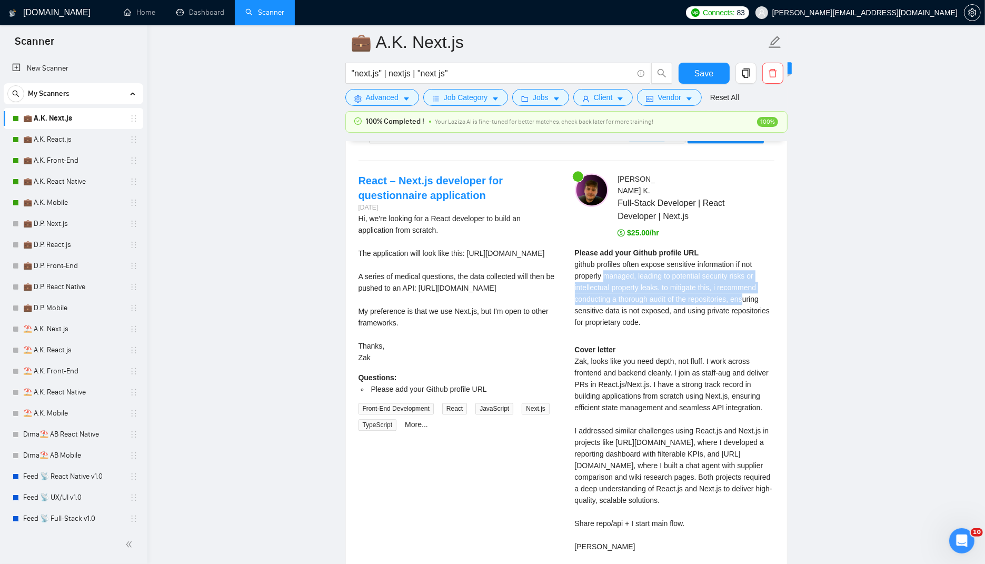
drag, startPoint x: 638, startPoint y: 259, endPoint x: 752, endPoint y: 277, distance: 115.7
click at [752, 277] on span "github profiles often expose sensitive information if not properly managed, lea…" at bounding box center [672, 293] width 195 height 66
click at [753, 277] on span "github profiles often expose sensitive information if not properly managed, lea…" at bounding box center [672, 293] width 195 height 66
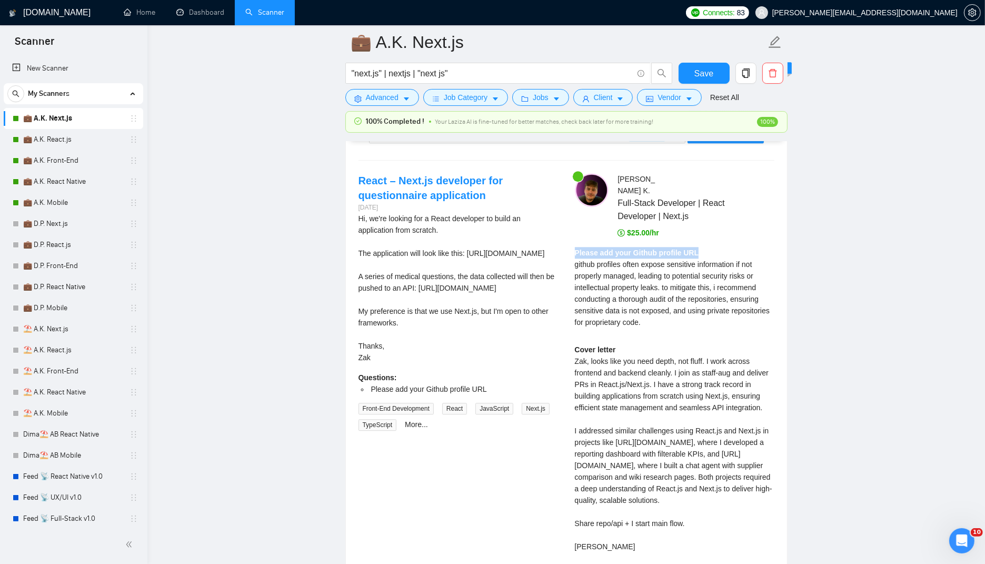
drag, startPoint x: 571, startPoint y: 231, endPoint x: 738, endPoint y: 232, distance: 166.4
click at [738, 232] on div "[PERSON_NAME] Full-Stack Developer | React Developer | Next.js $25.00/hr Please…" at bounding box center [675, 377] width 216 height 408
click at [738, 247] on div "Please add your Github profile URL github profiles often expose sensitive infor…" at bounding box center [675, 287] width 200 height 81
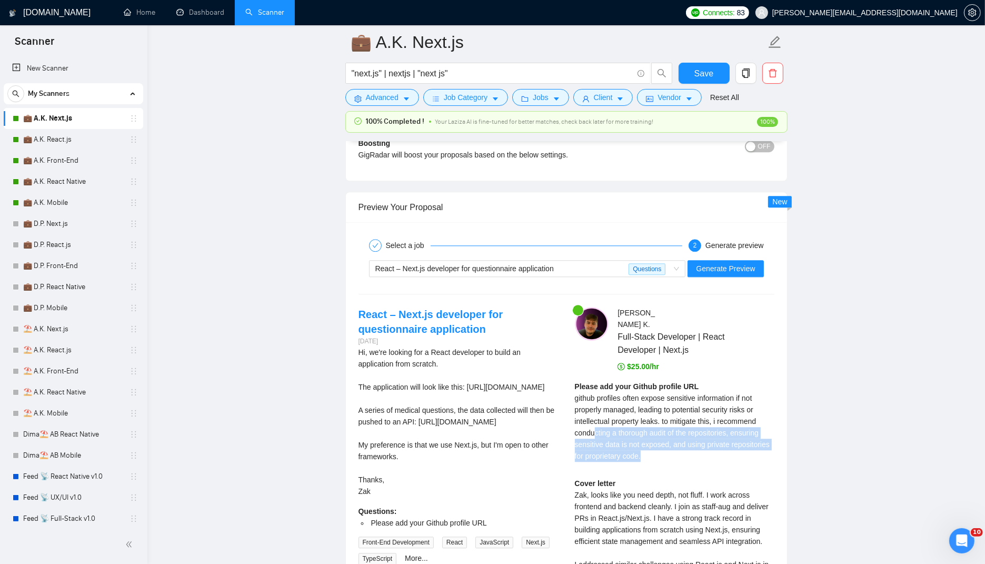
scroll to position [2519, 0]
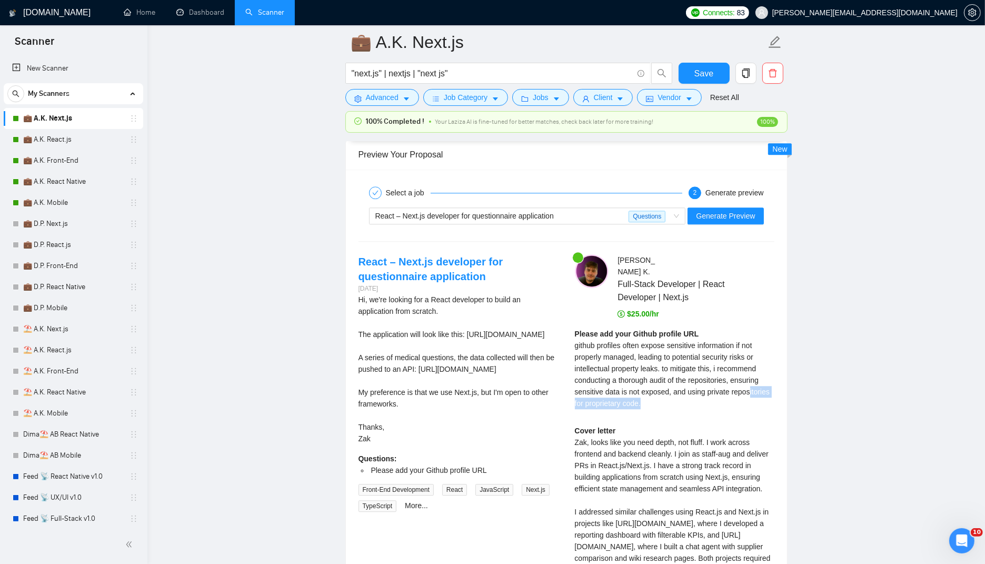
drag, startPoint x: 705, startPoint y: 439, endPoint x: 591, endPoint y: 387, distance: 124.9
click at [592, 388] on div "Please add your Github profile URL github profiles often expose sensitive infor…" at bounding box center [675, 372] width 200 height 88
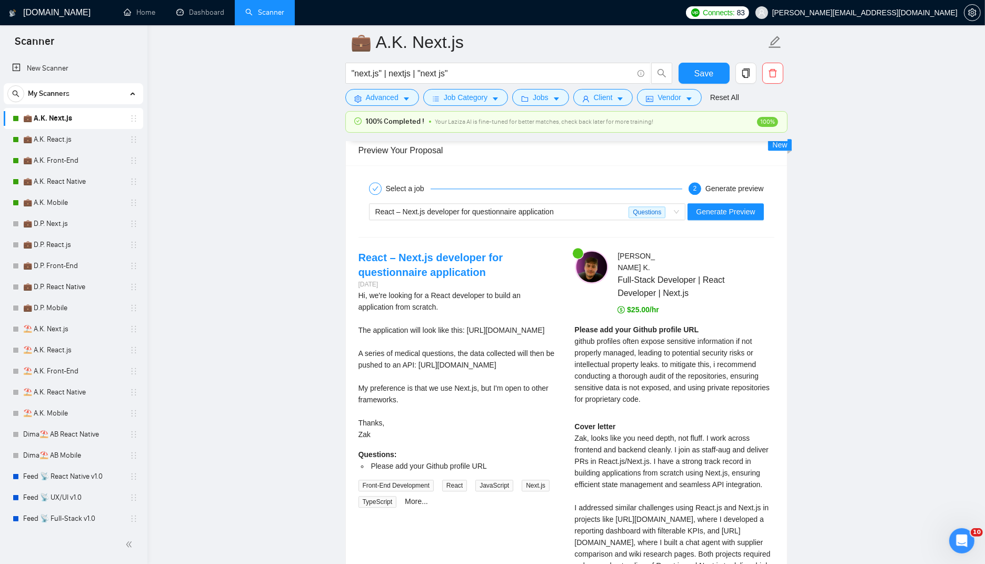
click at [589, 382] on span "github profiles often expose sensitive information if not properly managed, lea…" at bounding box center [672, 370] width 195 height 66
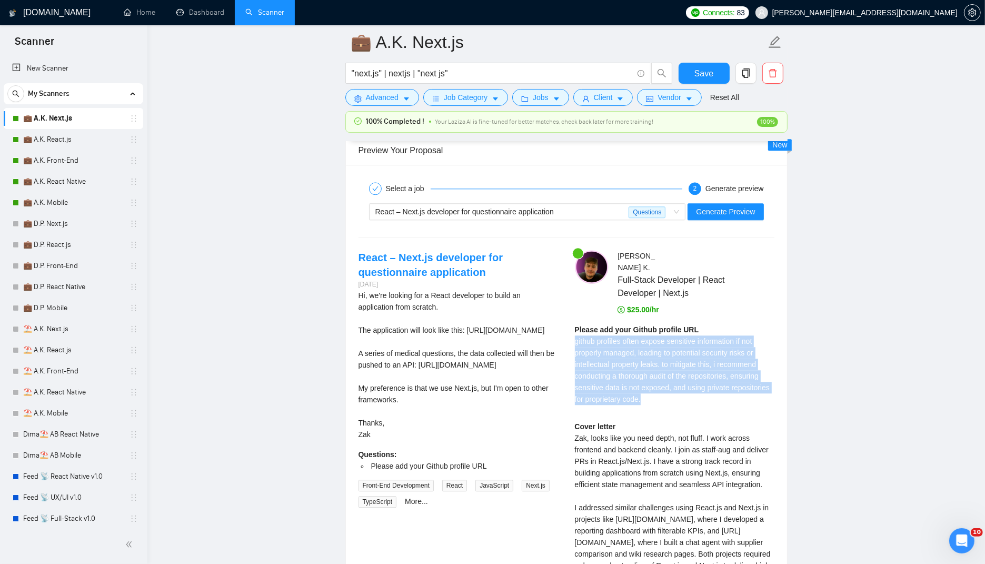
drag, startPoint x: 570, startPoint y: 323, endPoint x: 717, endPoint y: 376, distance: 156.4
click at [717, 376] on div "[PERSON_NAME] Full-Stack Developer | React Developer | Next.js $25.00/hr Please…" at bounding box center [675, 454] width 216 height 408
click at [717, 376] on div "Please add your Github profile URL github profiles often expose sensitive infor…" at bounding box center [675, 364] width 200 height 81
drag, startPoint x: 671, startPoint y: 350, endPoint x: 579, endPoint y: 311, distance: 100.0
click at [579, 324] on div "Please add your Github profile URL github profiles often expose sensitive infor…" at bounding box center [675, 364] width 200 height 81
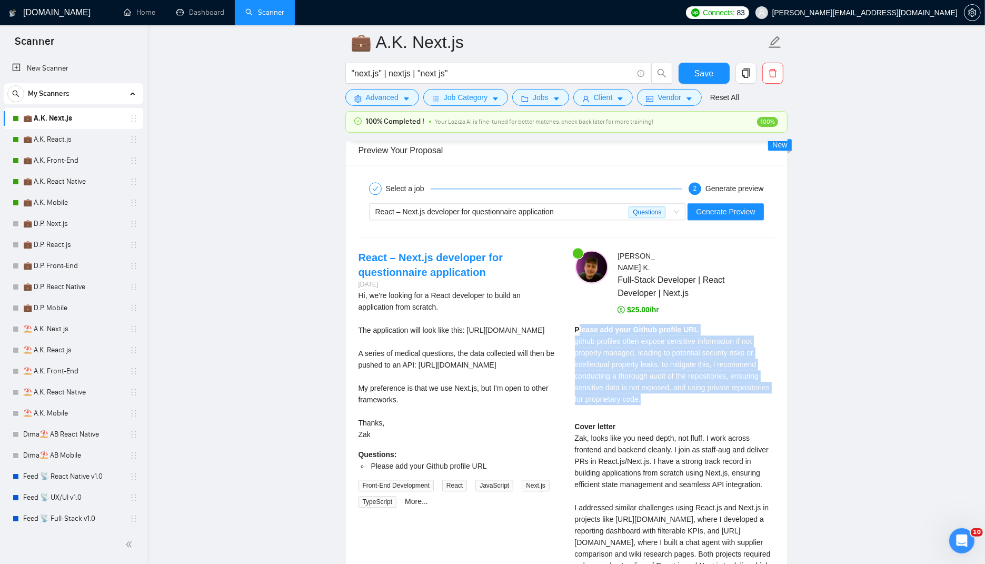
click at [579, 325] on strong "Please add your Github profile URL" at bounding box center [637, 329] width 124 height 8
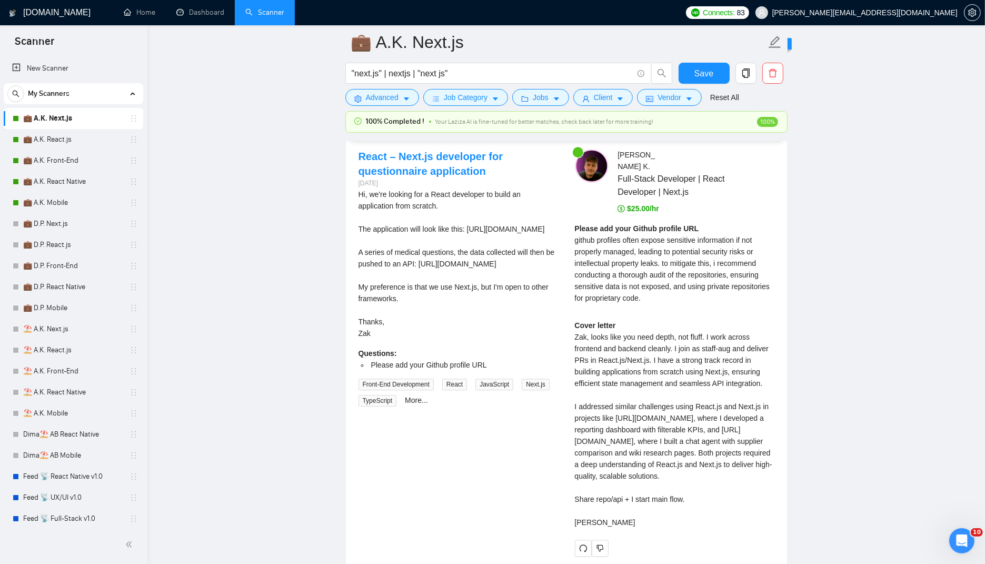
scroll to position [2640, 0]
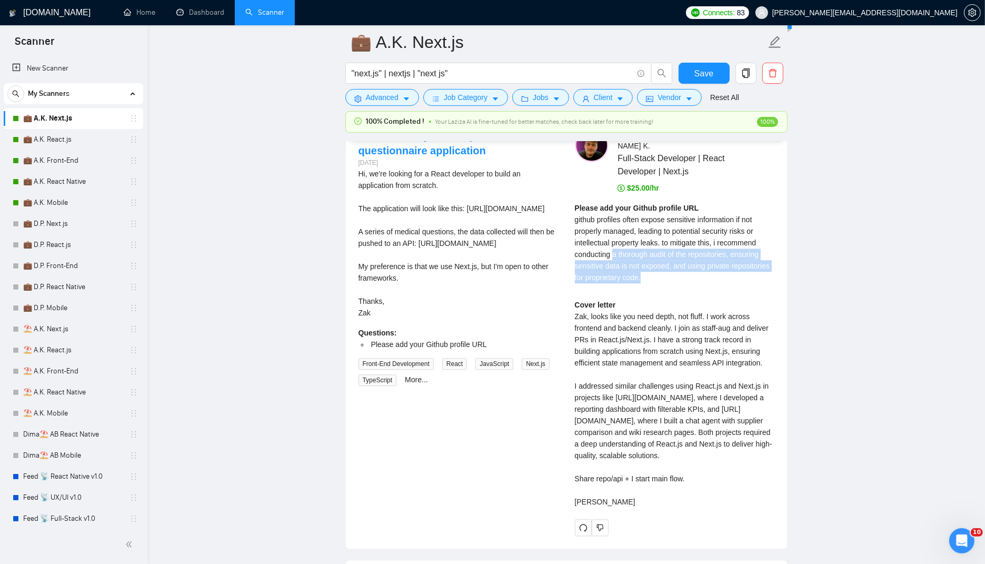
drag, startPoint x: 633, startPoint y: 239, endPoint x: 748, endPoint y: 258, distance: 116.9
click at [748, 258] on div "Please add your Github profile URL github profiles often expose sensitive infor…" at bounding box center [675, 242] width 200 height 81
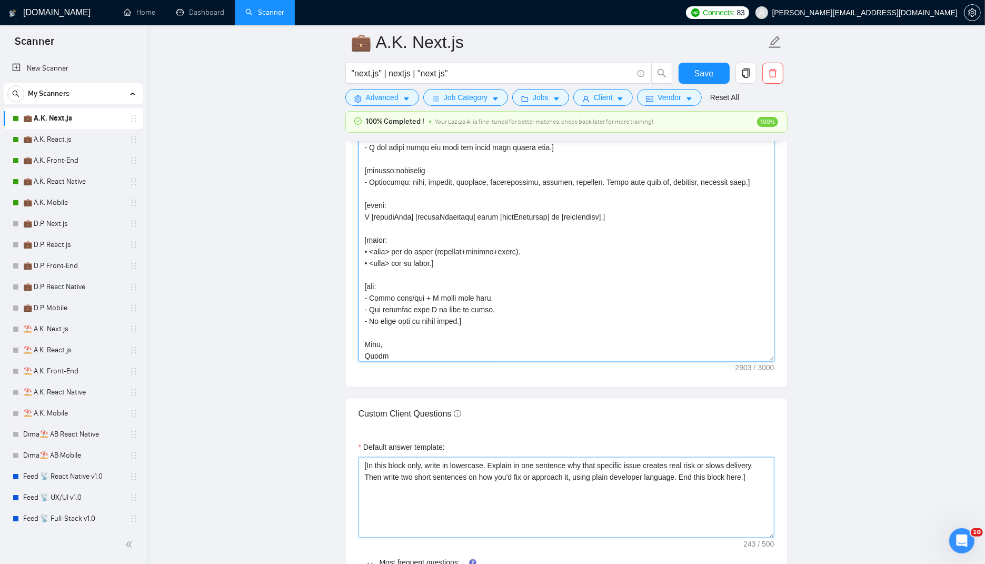
click at [553, 259] on textarea "Cover letter template:" at bounding box center [567, 146] width 416 height 432
paste textarea "... (lore 60 ipsum, dolorsita) ] [CON: - Adipi 7 elits doeiu te inc utlab. Et d…"
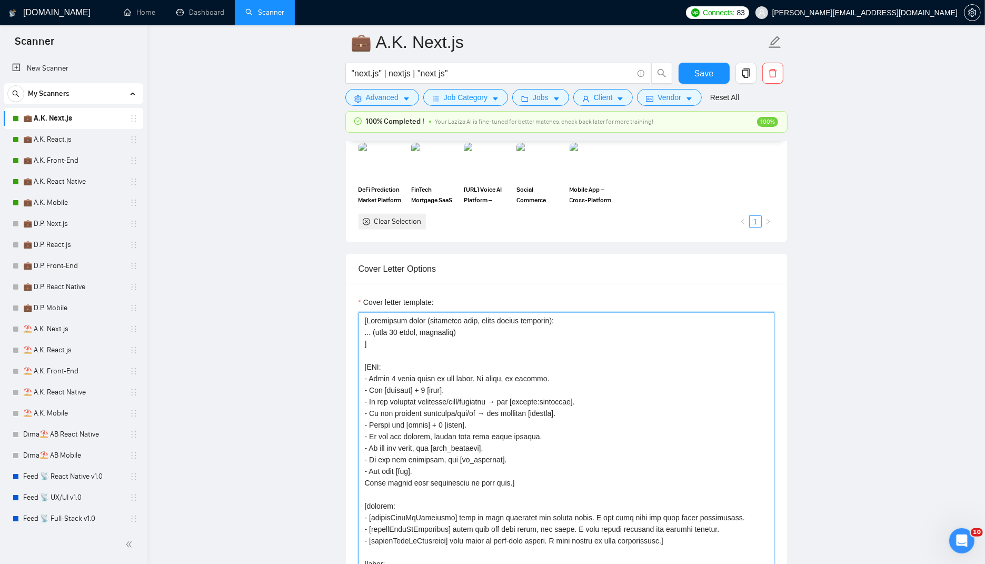
scroll to position [1008, 0]
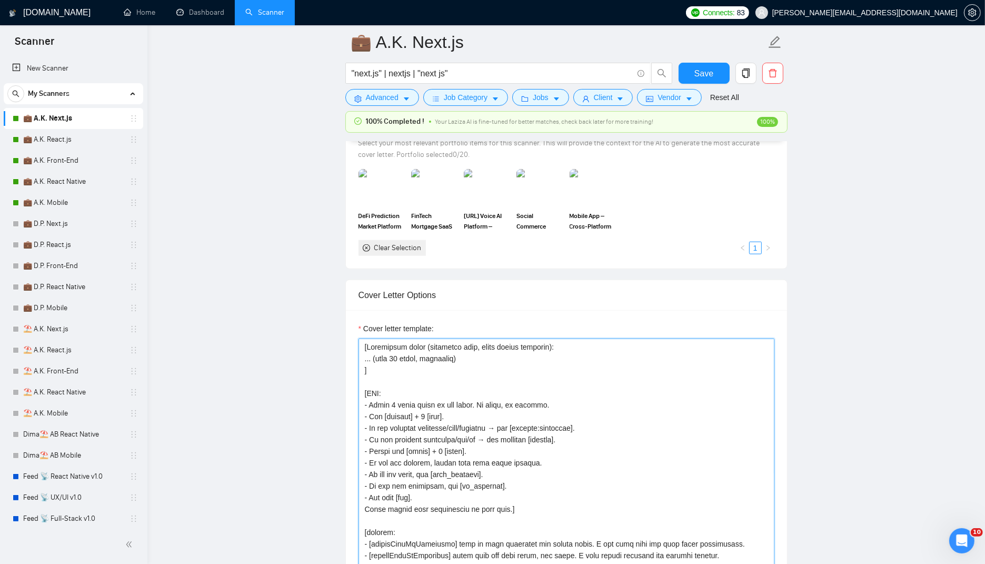
click at [598, 384] on textarea "Cover letter template:" at bounding box center [567, 555] width 416 height 432
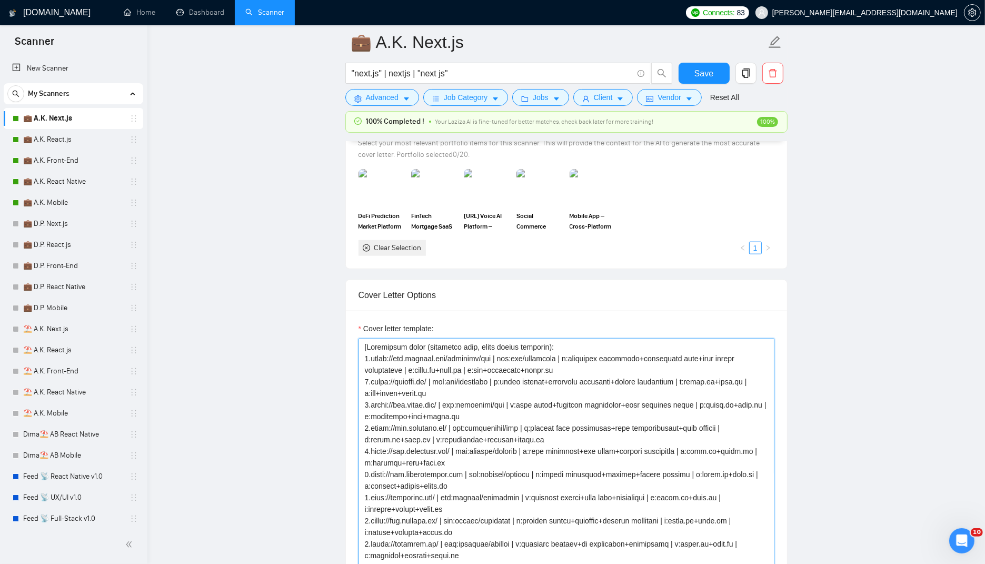
click at [462, 382] on textarea "Cover letter template:" at bounding box center [567, 555] width 416 height 432
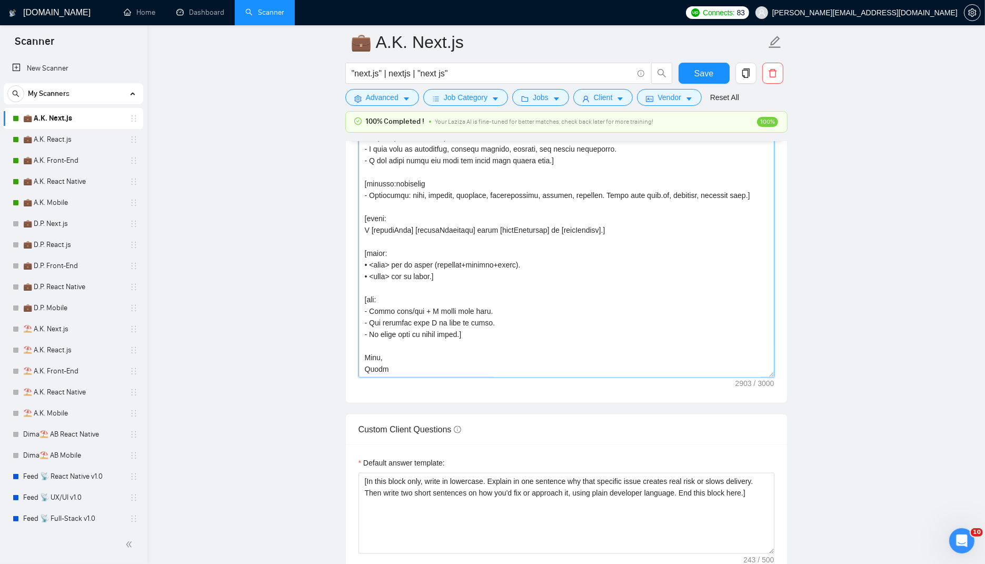
scroll to position [1429, 0]
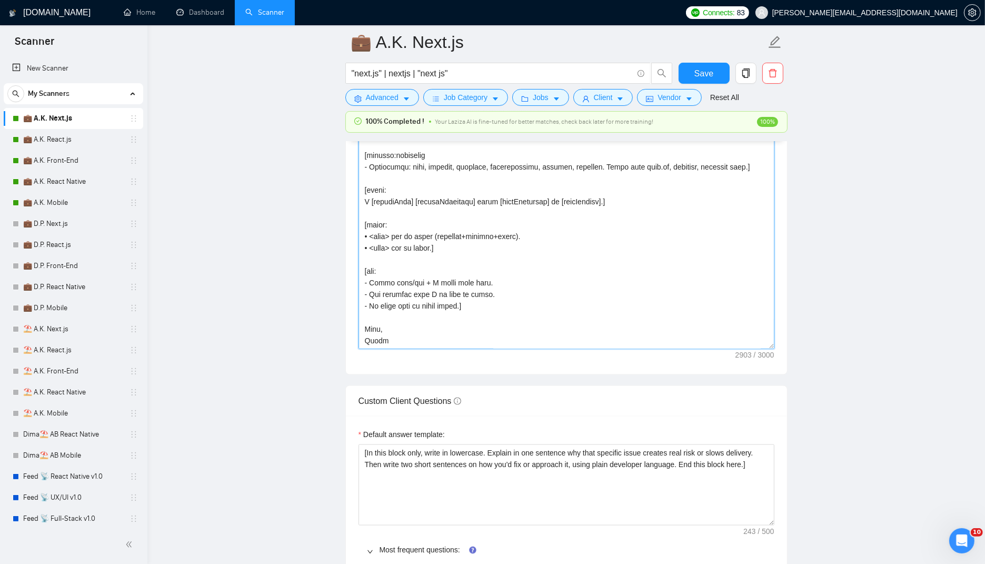
drag, startPoint x: 399, startPoint y: 452, endPoint x: 724, endPoint y: 346, distance: 341.7
click at [724, 346] on div "Cover letter template:" at bounding box center [566, 131] width 441 height 485
paste textarea
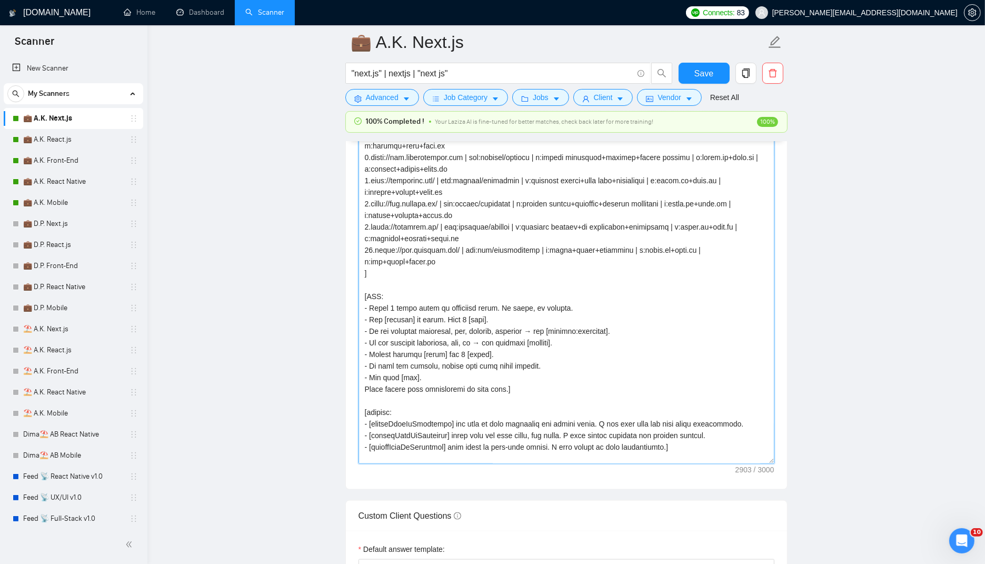
scroll to position [0, 0]
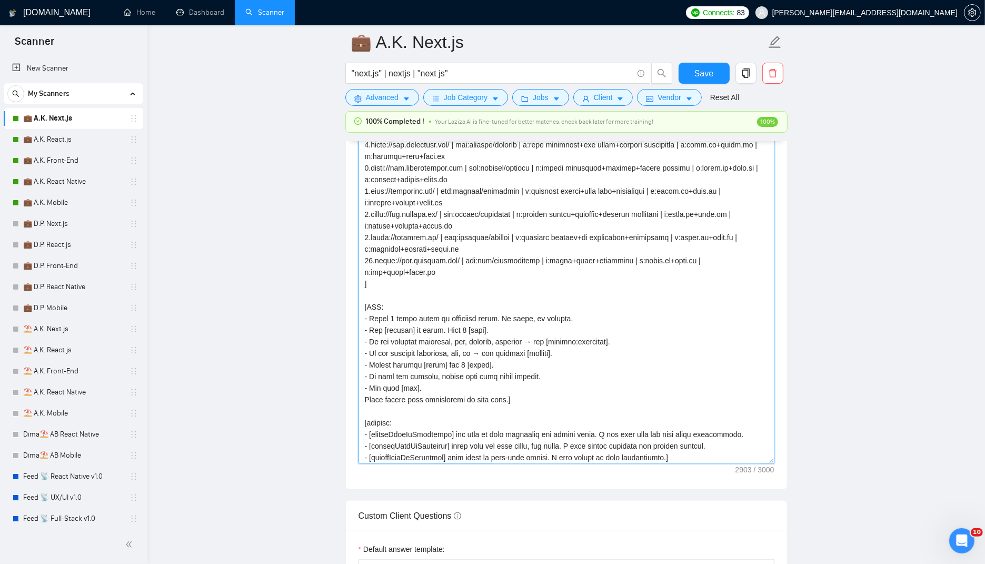
click at [390, 299] on textarea "Cover letter template:" at bounding box center [567, 248] width 416 height 432
click at [409, 291] on textarea "Cover letter template:" at bounding box center [567, 248] width 416 height 432
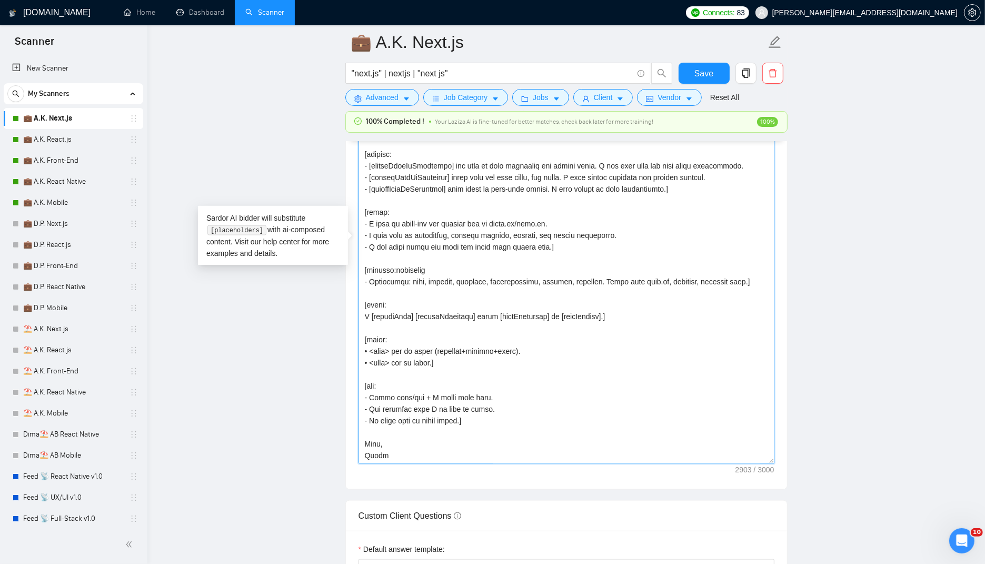
drag, startPoint x: 365, startPoint y: 296, endPoint x: 801, endPoint y: 512, distance: 486.9
paste textarea
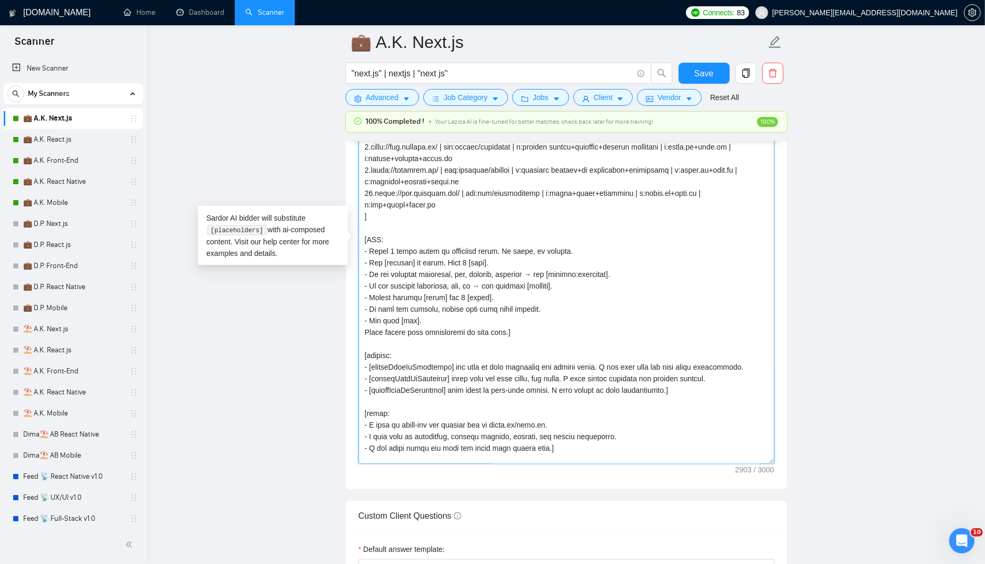
scroll to position [50, 0]
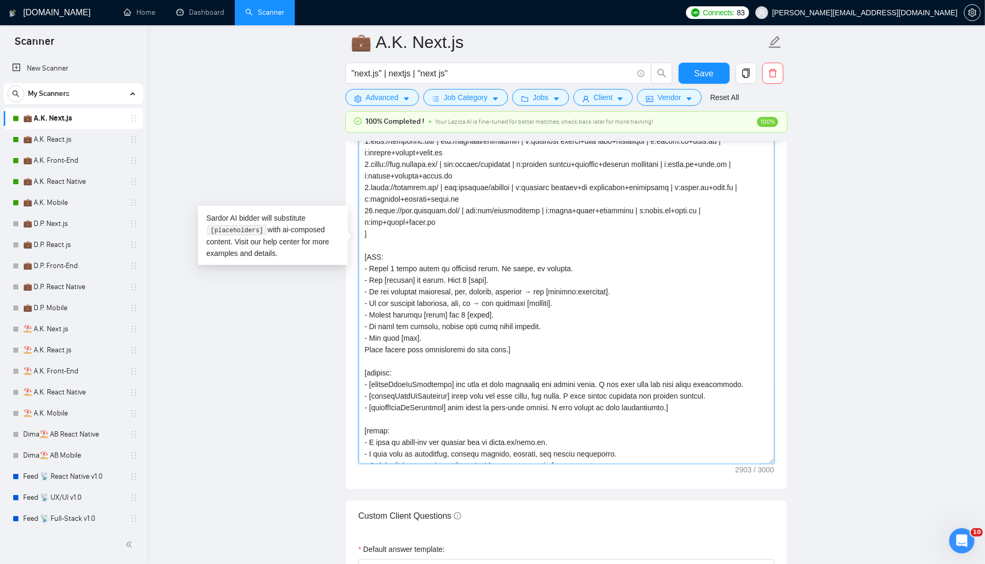
drag, startPoint x: 629, startPoint y: 449, endPoint x: 474, endPoint y: 360, distance: 178.1
click at [474, 360] on textarea "Cover letter template:" at bounding box center [567, 248] width 416 height 432
click at [401, 162] on textarea "Cover letter template:" at bounding box center [567, 248] width 416 height 432
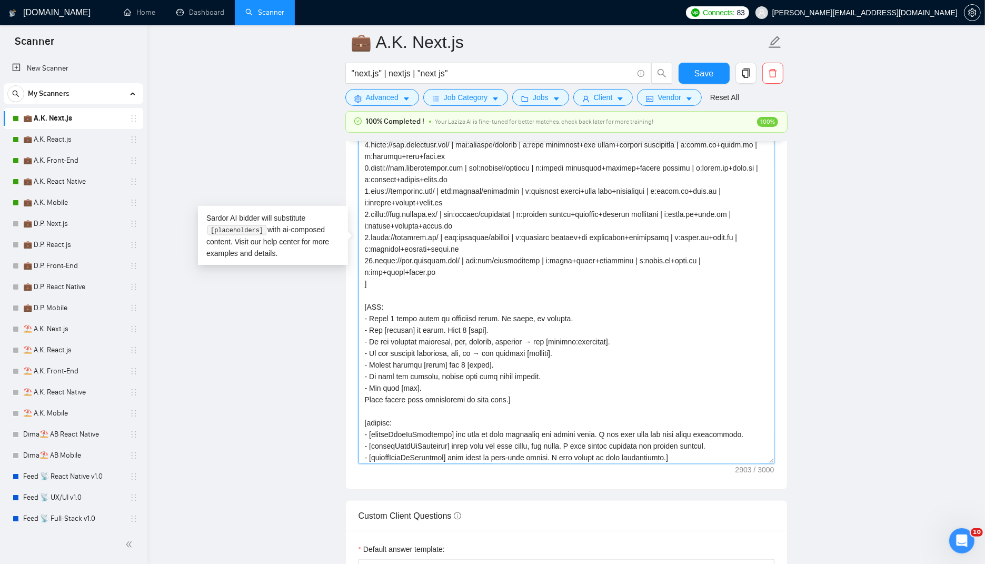
scroll to position [280, 0]
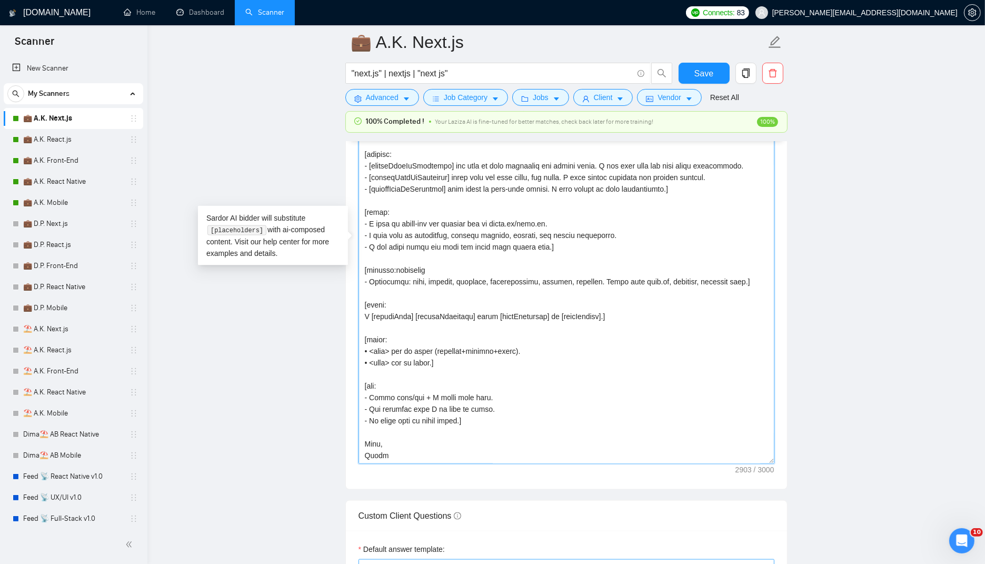
drag, startPoint x: 386, startPoint y: 316, endPoint x: 672, endPoint y: 555, distance: 373.1
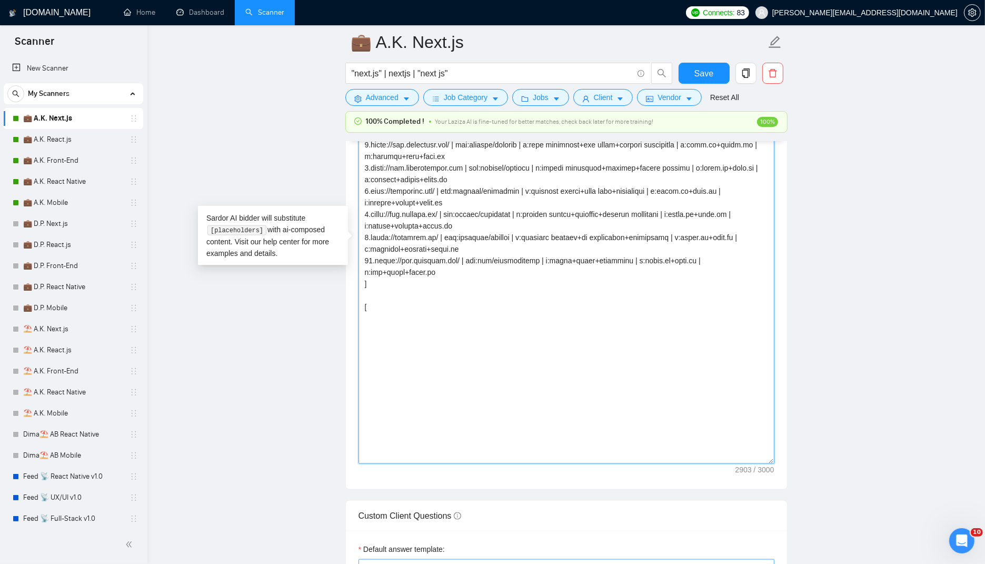
scroll to position [0, 0]
paste textarea "[LOR: - Ipsum 6 dolor sitam co adi elits. Do eiusm, te incidid. - Utl [etdolor]…"
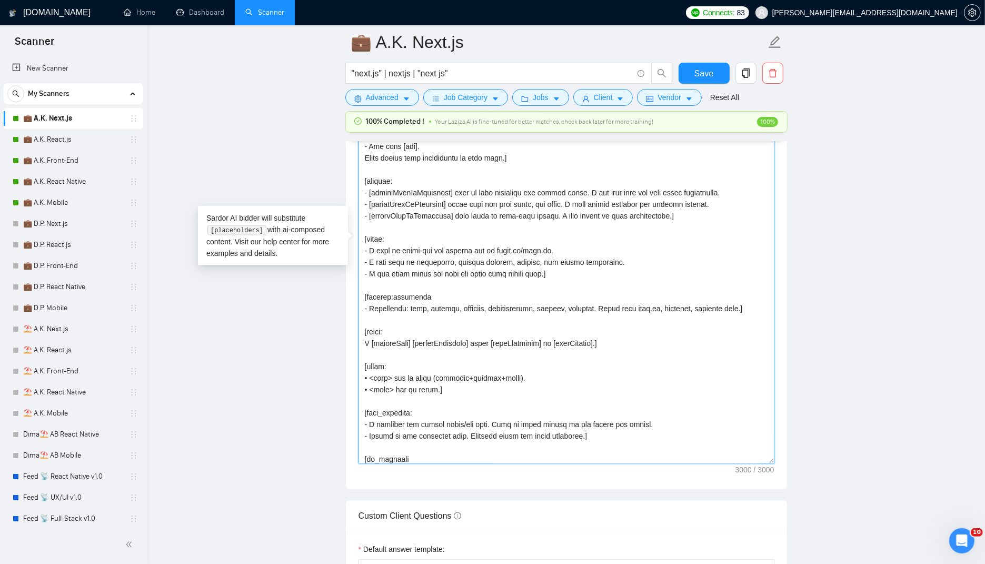
scroll to position [268, 0]
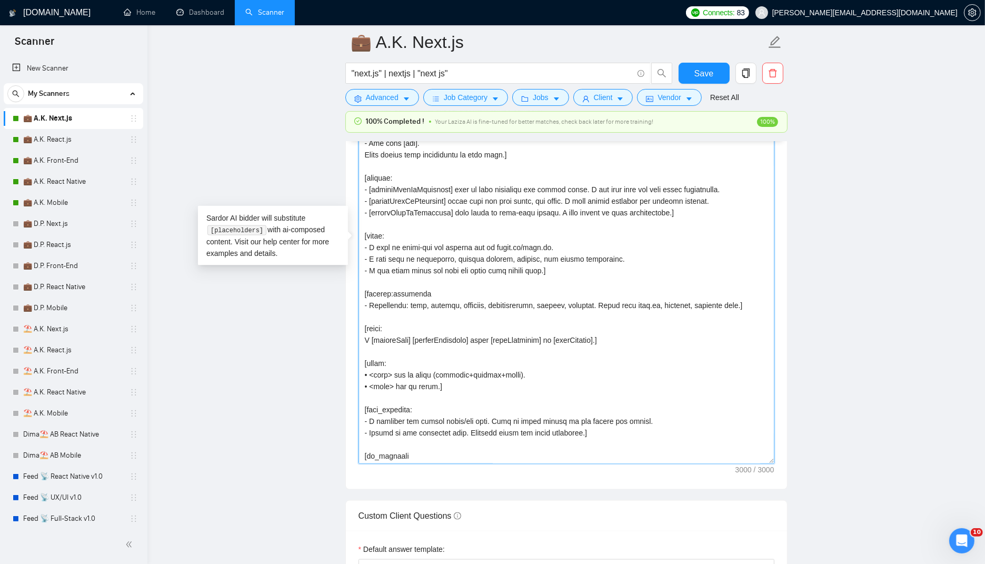
type textarea "[Successful cases (reference only, never output directly): 1.[URL][DOMAIN_NAME]…"
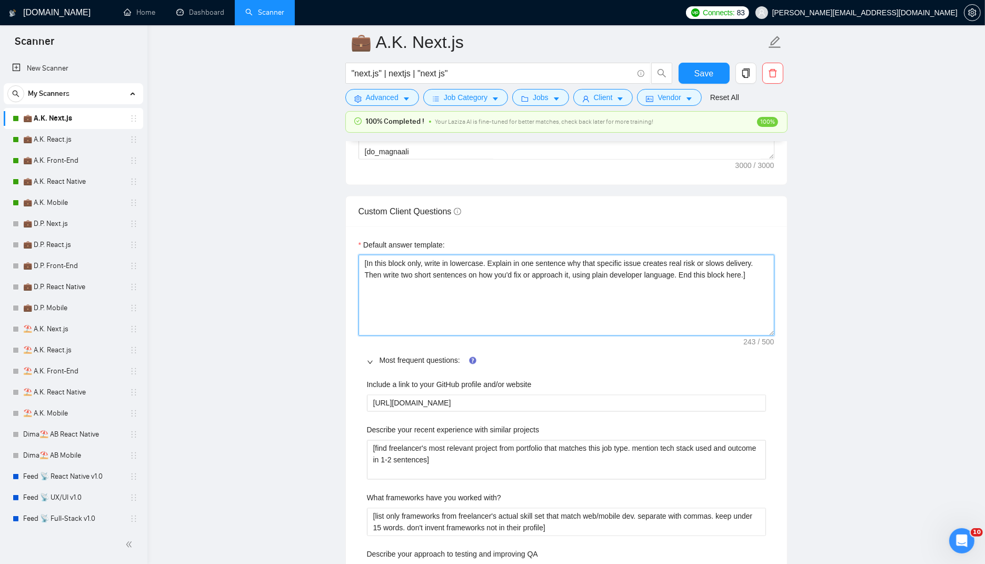
click at [516, 271] on textarea "[In this block only, write in lowercase. Explain in one sentence why that speci…" at bounding box center [567, 295] width 416 height 81
paste textarea "read the question → if answer already exists in freelancer profile or in the co…"
type textarea "[read the question → if answer already exists in freelancer profile or in the c…"
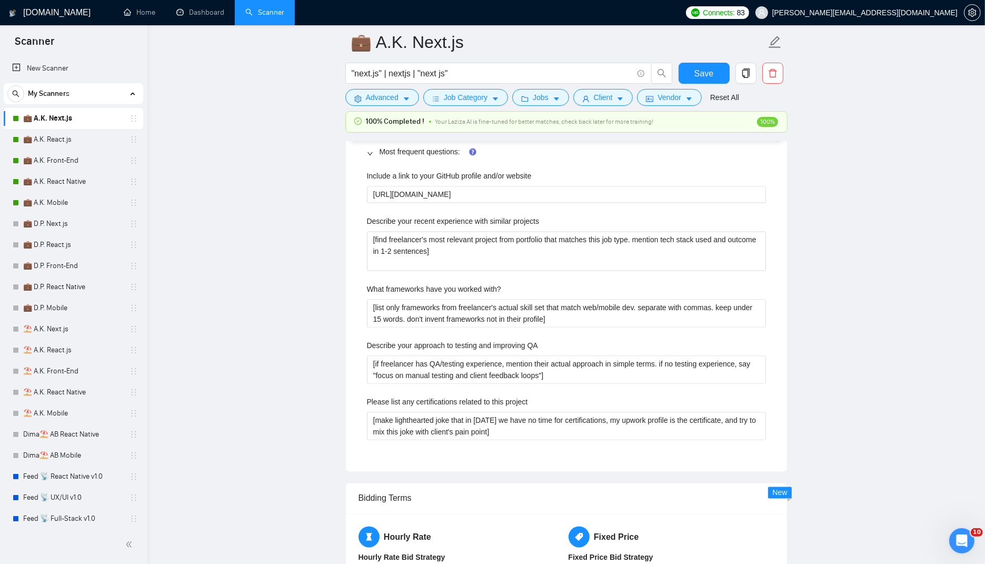
scroll to position [1845, 0]
